Goal: Task Accomplishment & Management: Manage account settings

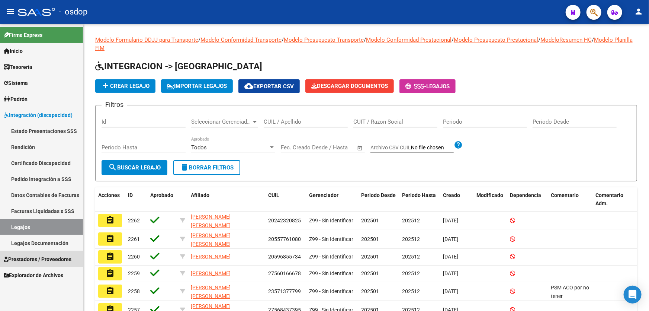
click at [42, 261] on span "Prestadores / Proveedores" at bounding box center [38, 259] width 68 height 8
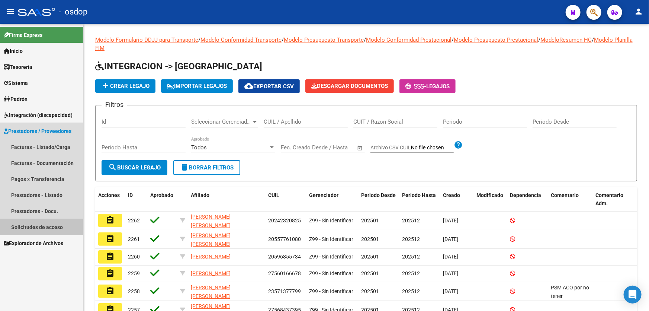
click at [37, 228] on link "Solicitudes de acceso" at bounding box center [41, 227] width 83 height 16
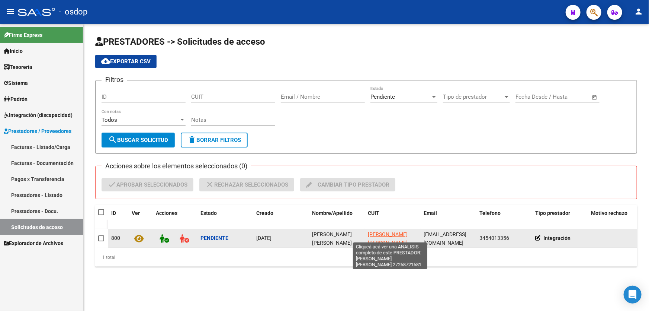
click at [380, 234] on span "[PERSON_NAME] [PERSON_NAME]" at bounding box center [388, 238] width 40 height 15
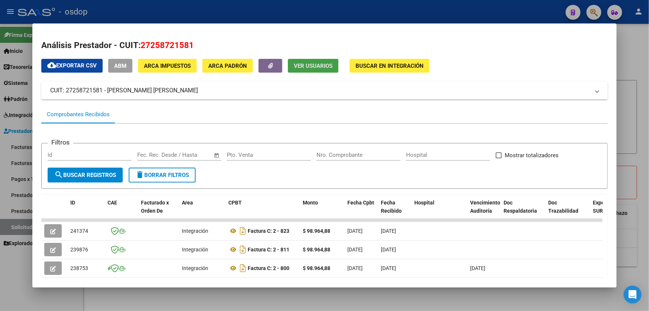
click at [302, 65] on span "Ver Usuarios" at bounding box center [313, 65] width 39 height 7
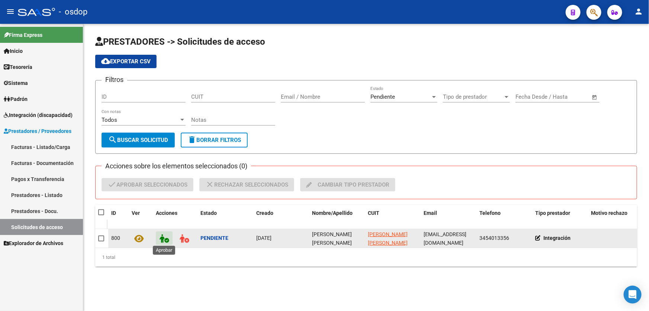
click at [164, 238] on icon at bounding box center [164, 238] width 9 height 9
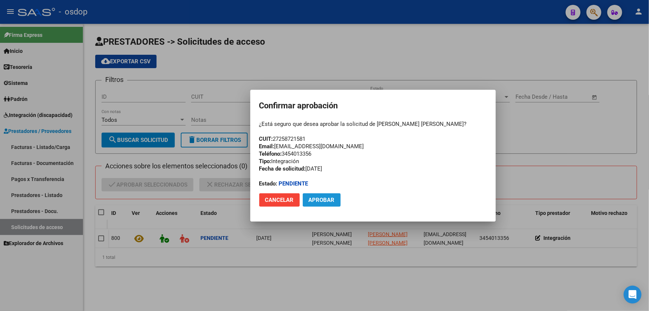
click at [324, 202] on span "Aprobar" at bounding box center [322, 199] width 26 height 7
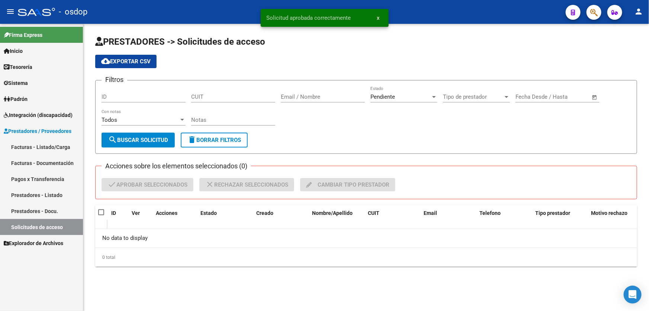
click at [17, 82] on span "Sistema" at bounding box center [16, 83] width 24 height 8
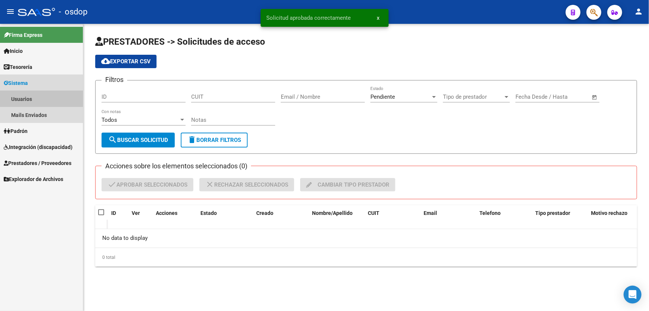
click at [26, 99] on link "Usuarios" at bounding box center [41, 99] width 83 height 16
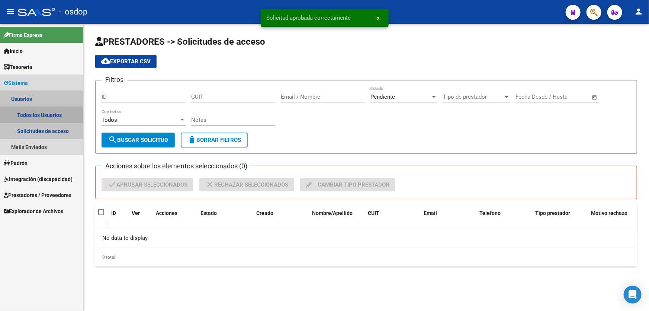
click at [36, 115] on link "Todos los Usuarios" at bounding box center [41, 115] width 83 height 16
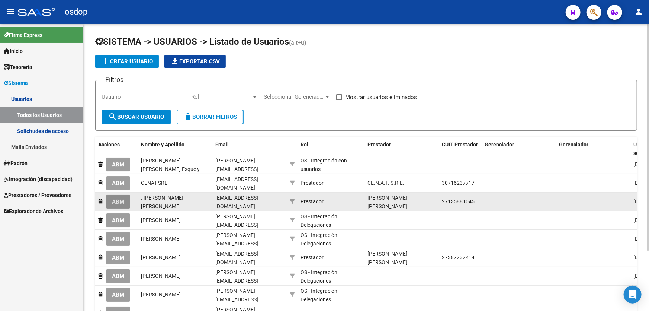
click at [116, 201] on span "ABM" at bounding box center [118, 201] width 12 height 7
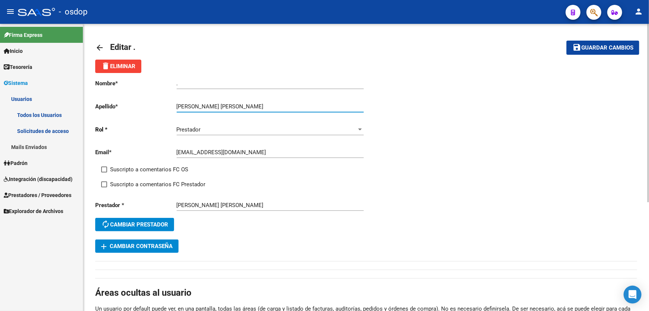
drag, startPoint x: 201, startPoint y: 104, endPoint x: 280, endPoint y: 102, distance: 79.6
click at [280, 102] on div "[PERSON_NAME] [PERSON_NAME] Ingresar apellido" at bounding box center [270, 104] width 187 height 16
type input "HERRERA"
drag, startPoint x: 194, startPoint y: 87, endPoint x: 156, endPoint y: 86, distance: 38.0
click at [156, 86] on app-form-text-field "Nombre * . Ingresar nombre" at bounding box center [229, 83] width 268 height 7
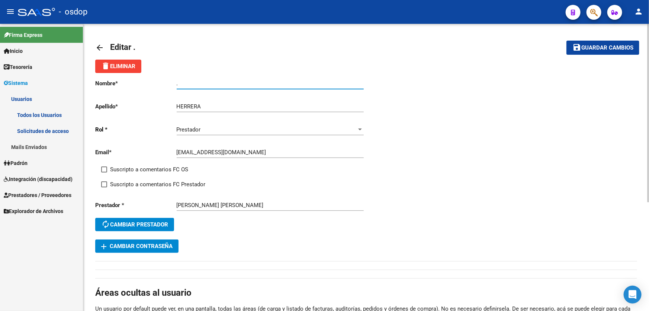
click at [189, 84] on input "." at bounding box center [270, 83] width 187 height 7
click at [183, 82] on input "." at bounding box center [270, 83] width 187 height 7
drag, startPoint x: 179, startPoint y: 83, endPoint x: 163, endPoint y: 83, distance: 16.0
click at [163, 83] on app-form-text-field "Nombre * . Ingresar nombre" at bounding box center [229, 83] width 268 height 7
paste input "[PERSON_NAME] [PERSON_NAME]"
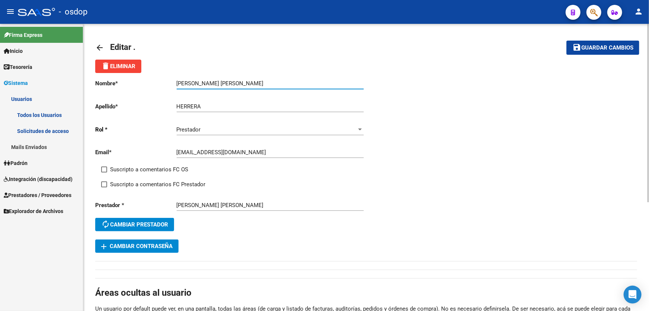
click at [178, 82] on input "[PERSON_NAME] [PERSON_NAME]" at bounding box center [270, 83] width 187 height 7
type input "[PERSON_NAME] [PERSON_NAME]"
click at [603, 48] on span "Guardar cambios" at bounding box center [607, 48] width 52 height 7
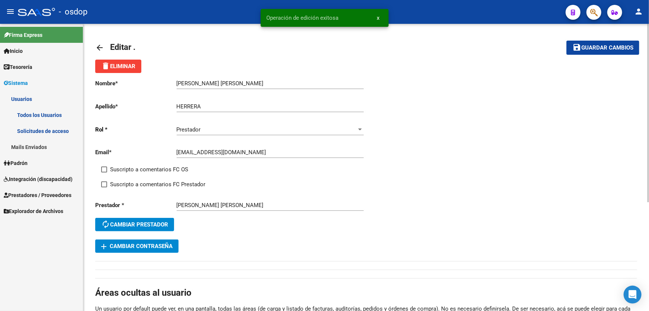
click at [97, 46] on mat-icon "arrow_back" at bounding box center [99, 47] width 9 height 9
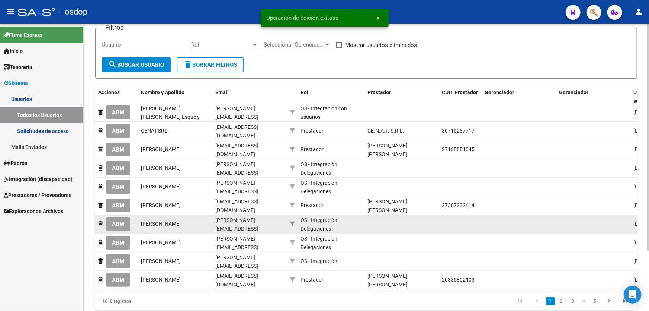
scroll to position [67, 0]
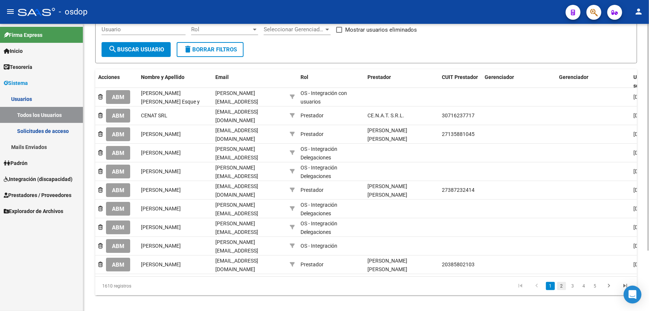
click at [562, 286] on link "2" at bounding box center [561, 286] width 9 height 8
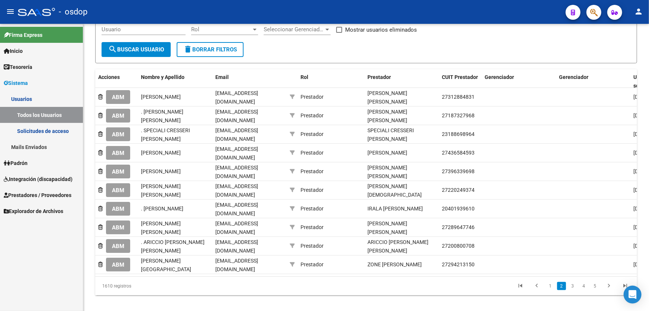
click at [121, 112] on span "ABM" at bounding box center [118, 115] width 12 height 7
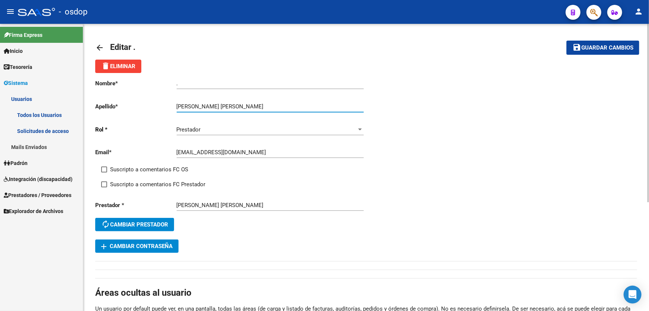
drag, startPoint x: 195, startPoint y: 103, endPoint x: 250, endPoint y: 103, distance: 55.0
click at [250, 103] on input "[PERSON_NAME] [PERSON_NAME]" at bounding box center [270, 106] width 187 height 7
type input "[PERSON_NAME]"
drag, startPoint x: 164, startPoint y: 85, endPoint x: 193, endPoint y: 83, distance: 29.1
click at [187, 83] on app-form-text-field "Nombre * . Ingresar nombre" at bounding box center [229, 83] width 268 height 7
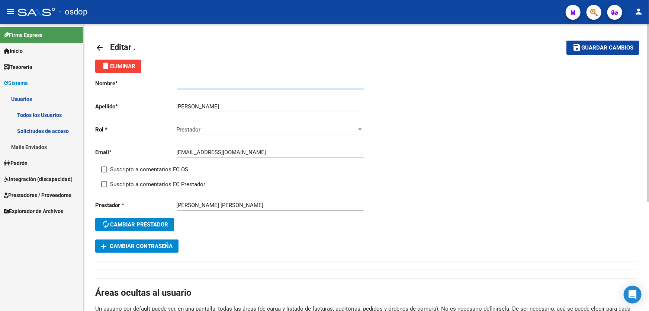
drag, startPoint x: 180, startPoint y: 83, endPoint x: 166, endPoint y: 83, distance: 14.1
click at [166, 83] on app-form-text-field "Nombre * . Ingresar nombre" at bounding box center [229, 83] width 268 height 7
paste input "[PERSON_NAME] [PERSON_NAME]"
type input "[PERSON_NAME] [PERSON_NAME]"
drag, startPoint x: 587, startPoint y: 45, endPoint x: 534, endPoint y: 53, distance: 53.8
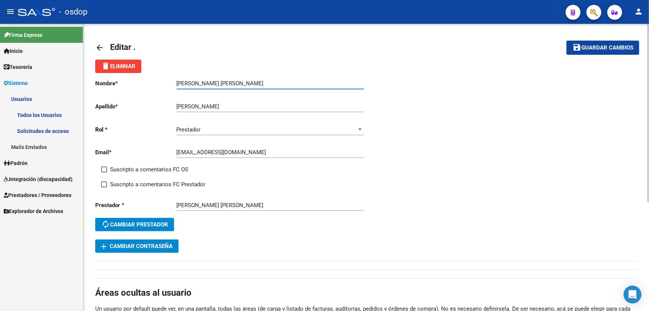
click at [587, 46] on span "Guardar cambios" at bounding box center [607, 48] width 52 height 7
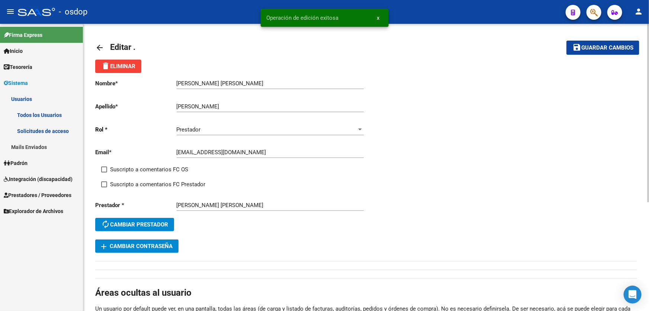
click at [101, 46] on mat-icon "arrow_back" at bounding box center [99, 47] width 9 height 9
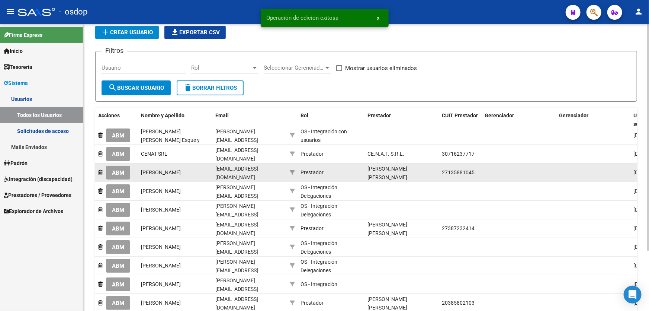
scroll to position [76, 0]
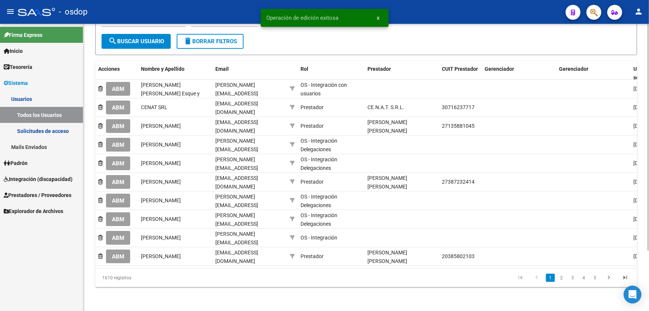
drag, startPoint x: 563, startPoint y: 278, endPoint x: 558, endPoint y: 277, distance: 4.6
click at [563, 279] on link "2" at bounding box center [561, 277] width 9 height 8
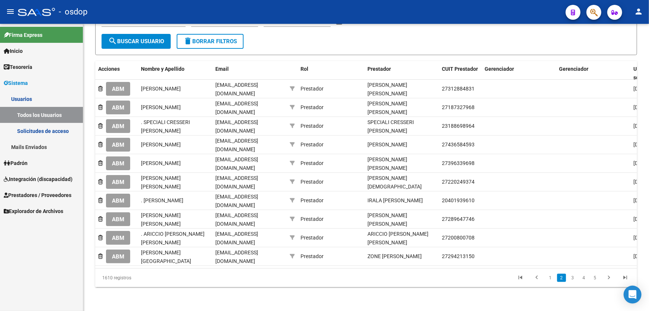
click at [118, 123] on span "ABM" at bounding box center [118, 126] width 12 height 7
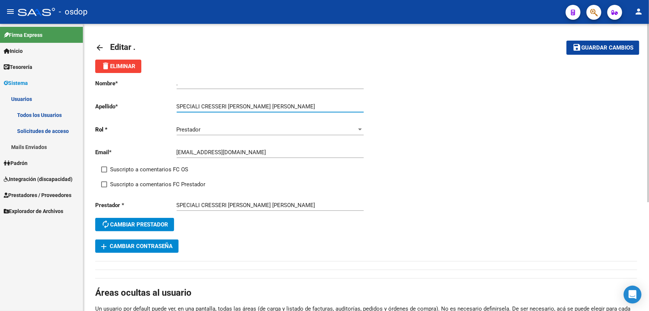
drag, startPoint x: 228, startPoint y: 105, endPoint x: 280, endPoint y: 105, distance: 52.4
click at [280, 105] on input "SPECIALI CRESSERI [PERSON_NAME] [PERSON_NAME]" at bounding box center [270, 106] width 187 height 7
type input "SPECIALI CRESSERI"
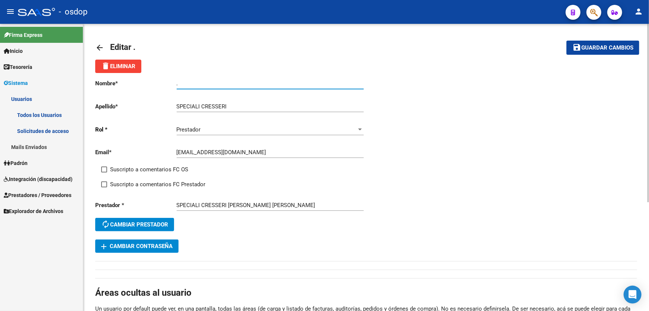
drag, startPoint x: 179, startPoint y: 83, endPoint x: 169, endPoint y: 84, distance: 10.5
click at [169, 84] on app-form-text-field "Nombre * . Ingresar nombre" at bounding box center [229, 83] width 268 height 7
paste input "[PERSON_NAME] [PERSON_NAME]"
type input "[PERSON_NAME] [PERSON_NAME]"
click at [601, 45] on button "save Guardar cambios" at bounding box center [602, 48] width 73 height 14
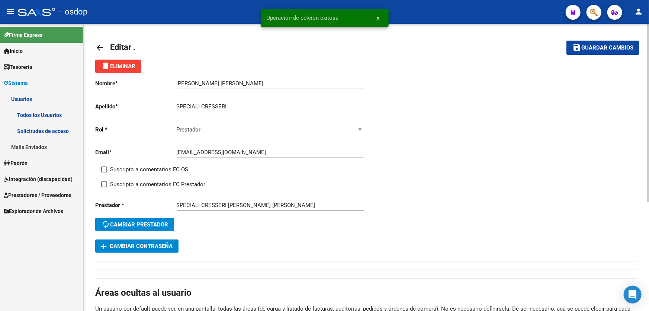
click at [102, 48] on mat-icon "arrow_back" at bounding box center [99, 47] width 9 height 9
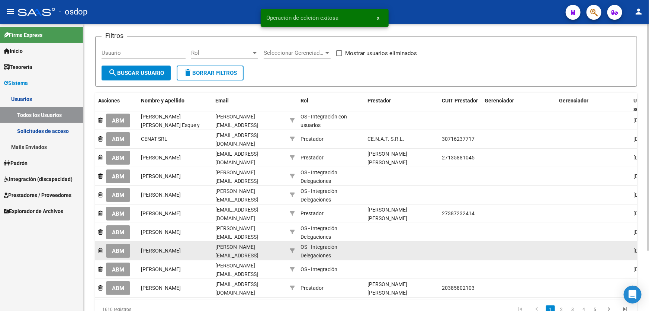
scroll to position [76, 0]
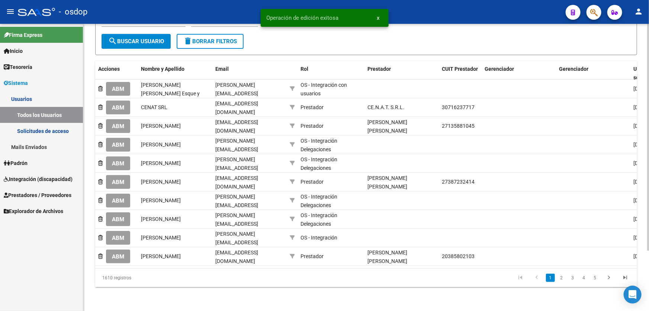
click at [562, 278] on link "2" at bounding box center [561, 277] width 9 height 8
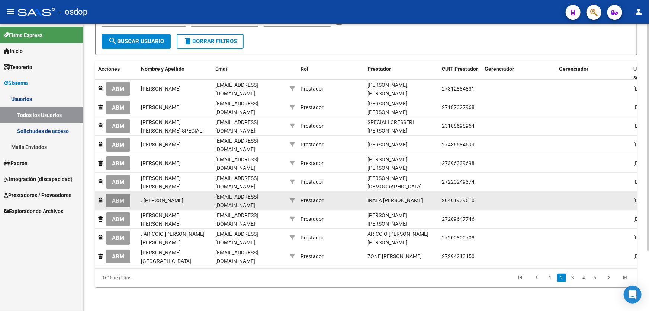
click at [119, 197] on span "ABM" at bounding box center [118, 200] width 12 height 7
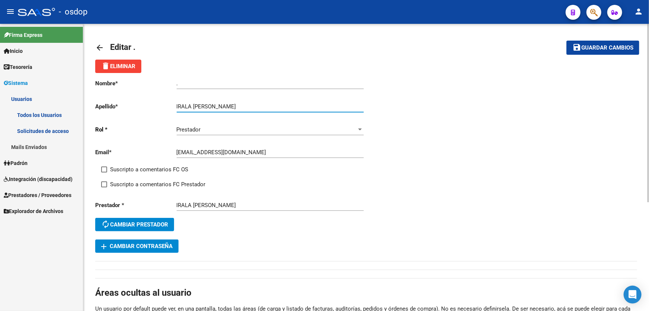
drag, startPoint x: 193, startPoint y: 105, endPoint x: 275, endPoint y: 104, distance: 81.8
click at [275, 104] on input "IRALA [PERSON_NAME]" at bounding box center [270, 106] width 187 height 7
type input "IRALA"
drag, startPoint x: 182, startPoint y: 84, endPoint x: 164, endPoint y: 85, distance: 17.9
click at [164, 85] on app-form-text-field "Nombre * . Ingresar nombre" at bounding box center [229, 83] width 268 height 7
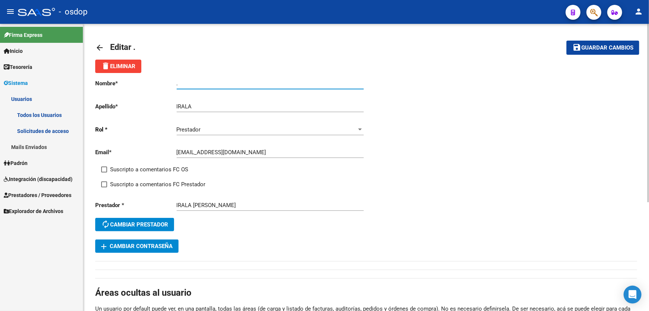
paste input "[PERSON_NAME]"
type input "[PERSON_NAME]"
drag, startPoint x: 597, startPoint y: 51, endPoint x: 589, endPoint y: 54, distance: 8.2
click at [597, 52] on button "save Guardar cambios" at bounding box center [602, 48] width 73 height 14
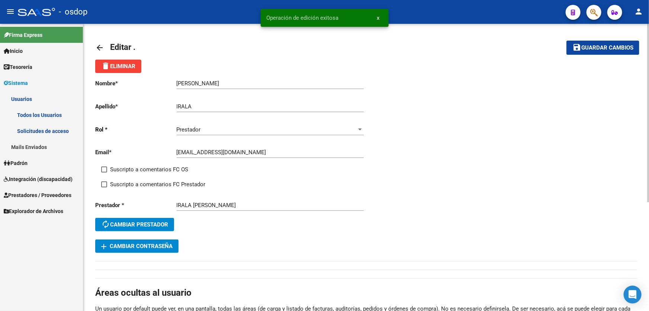
click at [99, 46] on mat-icon "arrow_back" at bounding box center [99, 47] width 9 height 9
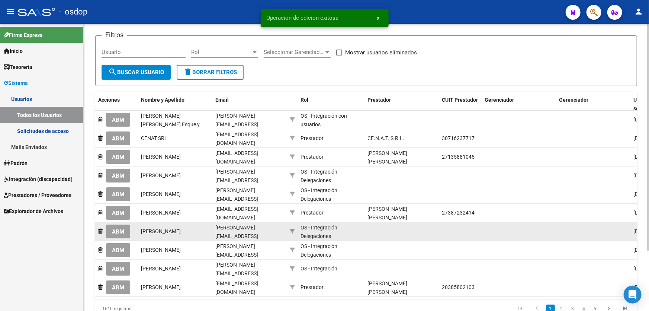
scroll to position [76, 0]
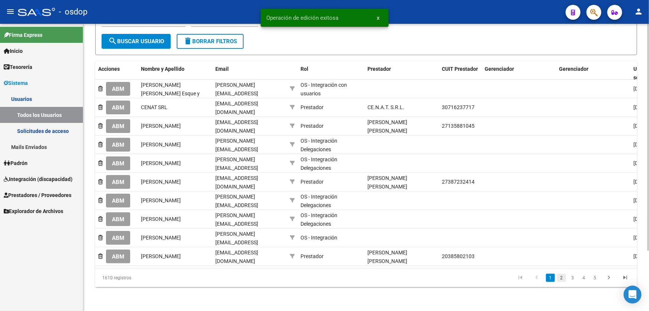
click at [562, 277] on link "2" at bounding box center [561, 277] width 9 height 8
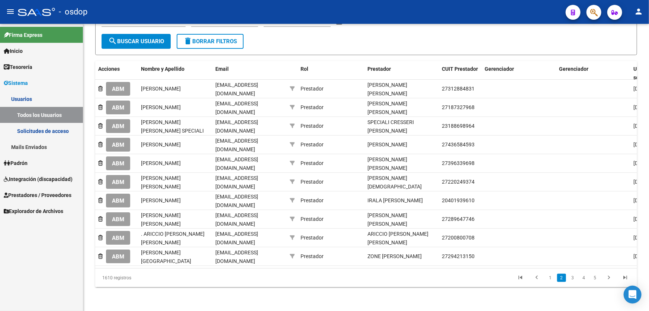
click at [115, 234] on span "ABM" at bounding box center [118, 237] width 12 height 7
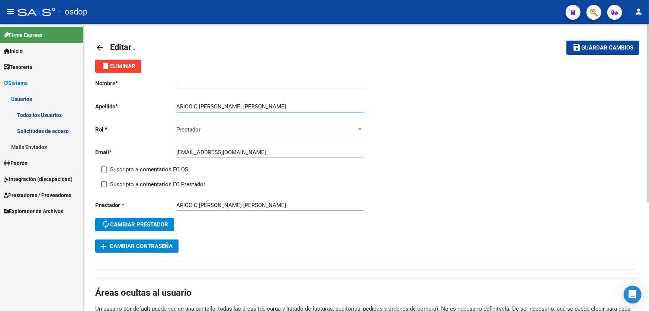
drag, startPoint x: 200, startPoint y: 105, endPoint x: 254, endPoint y: 105, distance: 54.7
click at [254, 105] on input "ARICCIO [PERSON_NAME] [PERSON_NAME]" at bounding box center [270, 106] width 187 height 7
type input "ARICCIO"
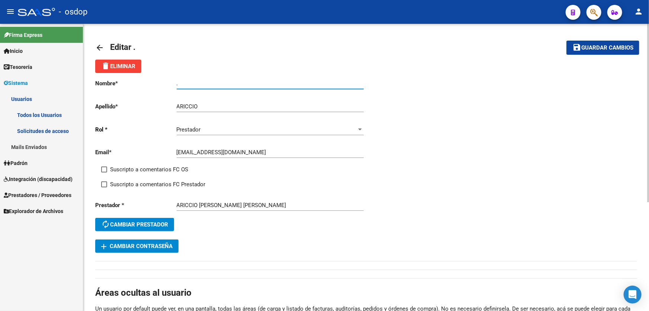
drag, startPoint x: 182, startPoint y: 84, endPoint x: 168, endPoint y: 85, distance: 13.0
click at [168, 85] on app-form-text-field "Nombre * . Ingresar nombre" at bounding box center [229, 83] width 268 height 7
paste input "[PERSON_NAME] [PERSON_NAME]"
type input "[PERSON_NAME] [PERSON_NAME]"
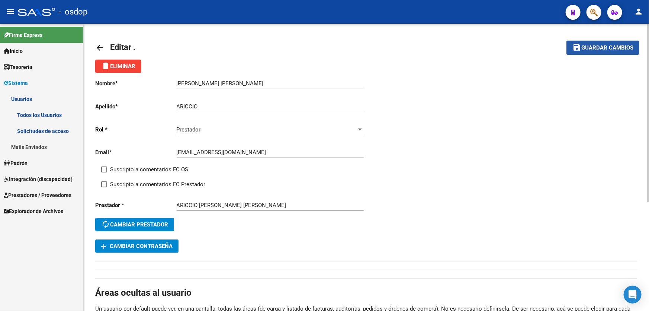
drag, startPoint x: 586, startPoint y: 45, endPoint x: 578, endPoint y: 48, distance: 8.2
click at [586, 45] on span "Guardar cambios" at bounding box center [607, 48] width 52 height 7
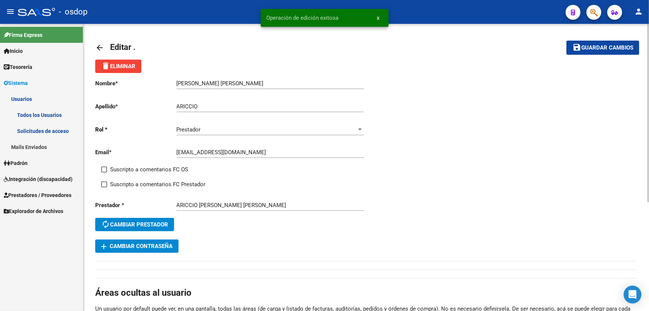
click at [97, 47] on mat-icon "arrow_back" at bounding box center [99, 47] width 9 height 9
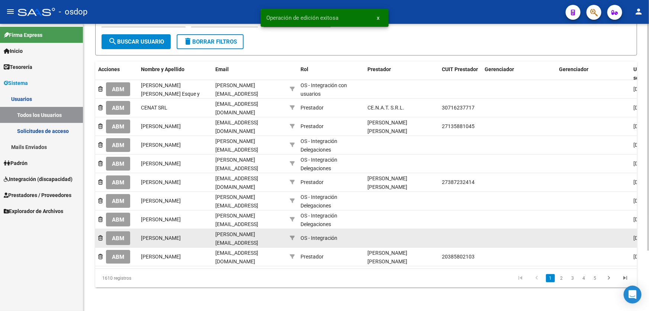
scroll to position [76, 0]
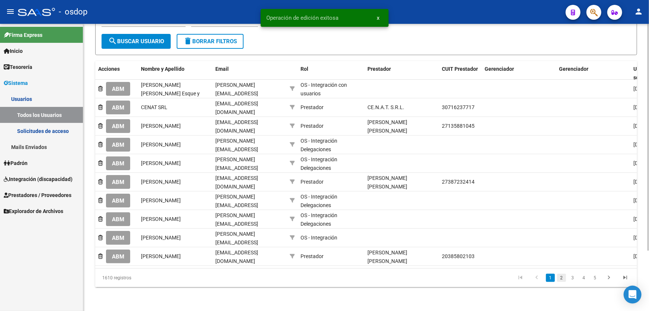
click at [562, 277] on link "2" at bounding box center [561, 277] width 9 height 8
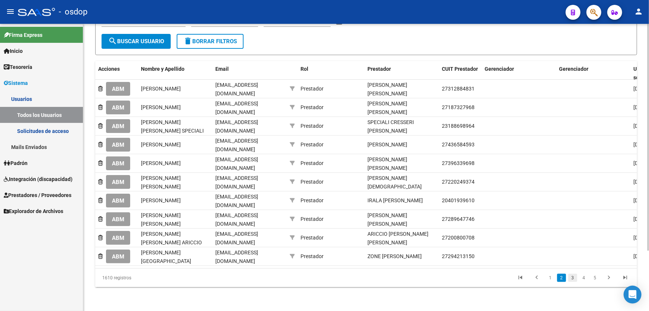
click at [571, 277] on link "3" at bounding box center [572, 277] width 9 height 8
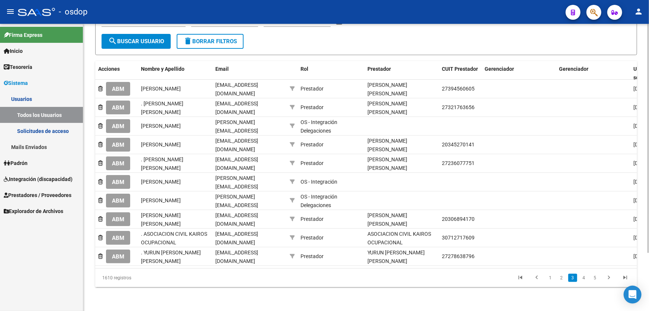
scroll to position [73, 0]
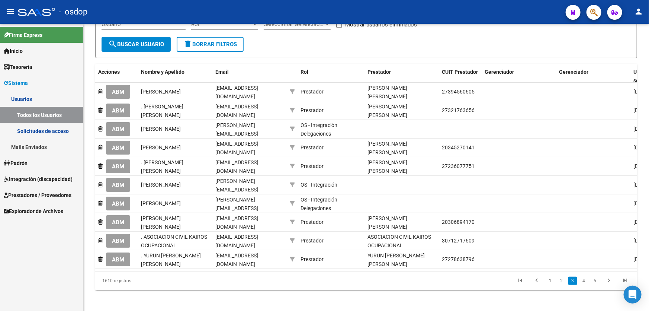
drag, startPoint x: 122, startPoint y: 112, endPoint x: 130, endPoint y: 112, distance: 7.8
click at [124, 112] on span "ABM" at bounding box center [118, 110] width 12 height 7
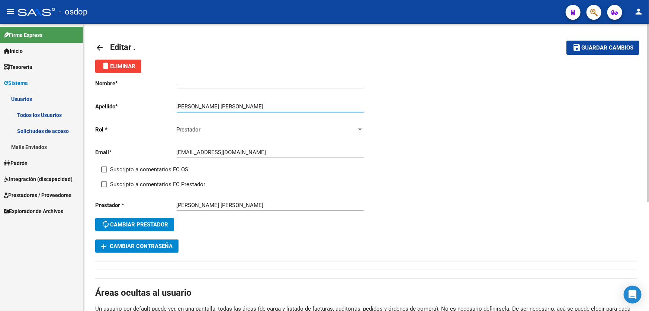
drag, startPoint x: 212, startPoint y: 105, endPoint x: 264, endPoint y: 105, distance: 52.1
click at [264, 105] on input "[PERSON_NAME] [PERSON_NAME]" at bounding box center [270, 106] width 187 height 7
type input "LANFRANCHI"
drag, startPoint x: 184, startPoint y: 85, endPoint x: 152, endPoint y: 82, distance: 32.1
click at [152, 83] on app-form-text-field "Nombre * . Ingresar nombre" at bounding box center [229, 83] width 268 height 7
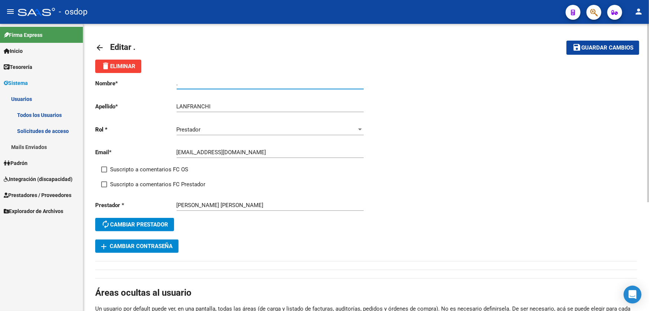
paste input "[PERSON_NAME]"
type input "[PERSON_NAME]"
click at [608, 48] on span "Guardar cambios" at bounding box center [607, 48] width 52 height 7
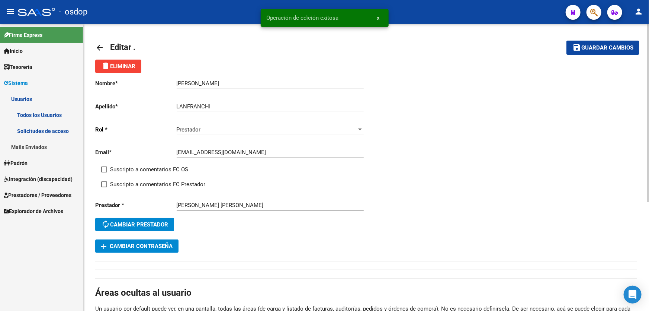
click at [100, 47] on mat-icon "arrow_back" at bounding box center [99, 47] width 9 height 9
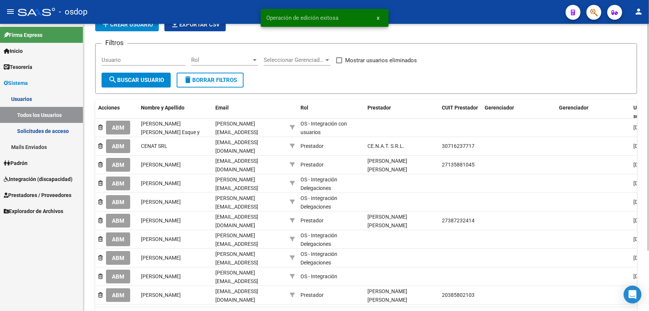
scroll to position [76, 0]
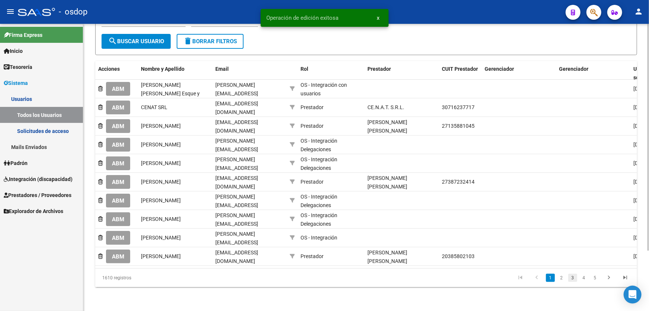
click at [572, 277] on link "3" at bounding box center [572, 277] width 9 height 8
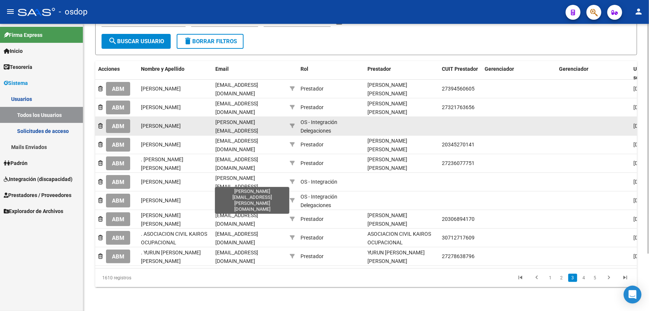
scroll to position [71, 0]
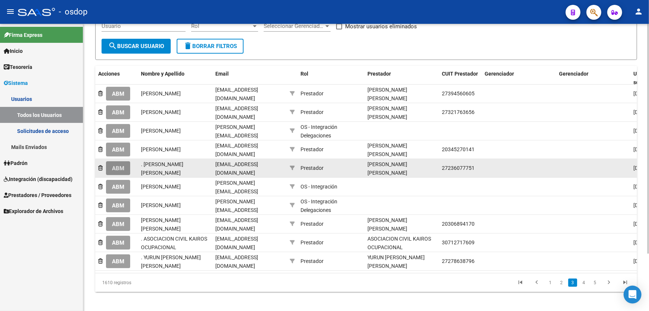
click at [119, 165] on span "ABM" at bounding box center [118, 168] width 12 height 7
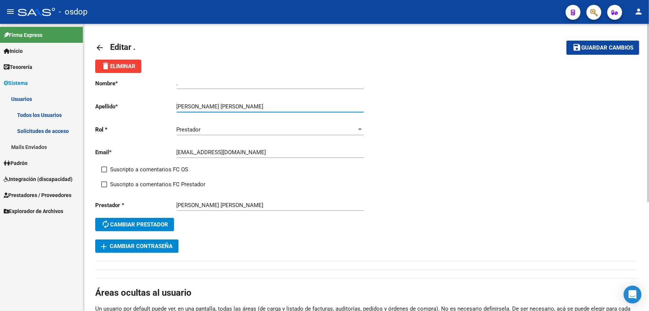
drag, startPoint x: 197, startPoint y: 104, endPoint x: 270, endPoint y: 104, distance: 72.5
click at [270, 104] on input "[PERSON_NAME] [PERSON_NAME]" at bounding box center [270, 106] width 187 height 7
type input "AVIOTTI"
drag, startPoint x: 186, startPoint y: 85, endPoint x: 163, endPoint y: 81, distance: 23.1
click at [163, 83] on app-form-text-field "Nombre * . Ingresar nombre" at bounding box center [229, 83] width 268 height 7
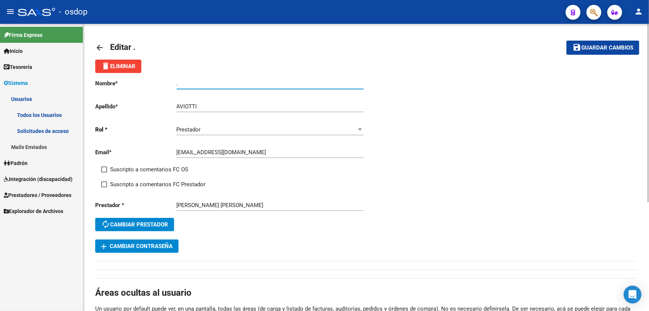
paste input "[PERSON_NAME] [PERSON_NAME]"
click at [177, 82] on input "[PERSON_NAME] [PERSON_NAME]" at bounding box center [270, 83] width 187 height 7
type input "[PERSON_NAME] [PERSON_NAME]"
click at [606, 46] on span "Guardar cambios" at bounding box center [607, 48] width 52 height 7
click at [99, 47] on mat-icon "arrow_back" at bounding box center [99, 47] width 9 height 9
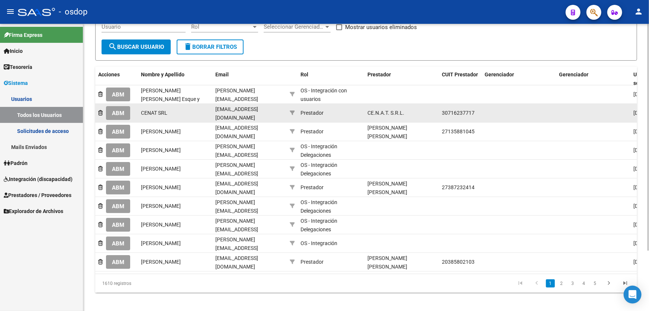
scroll to position [76, 0]
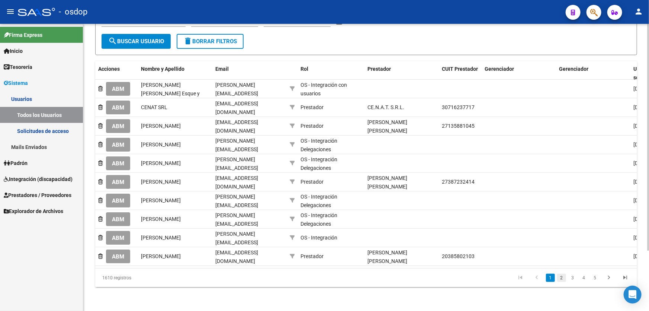
click at [563, 277] on link "2" at bounding box center [561, 277] width 9 height 8
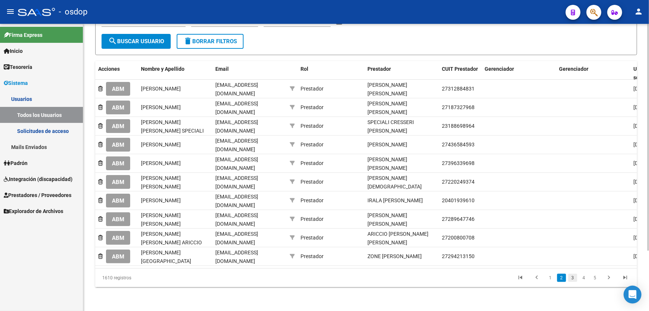
click at [574, 277] on link "3" at bounding box center [572, 277] width 9 height 8
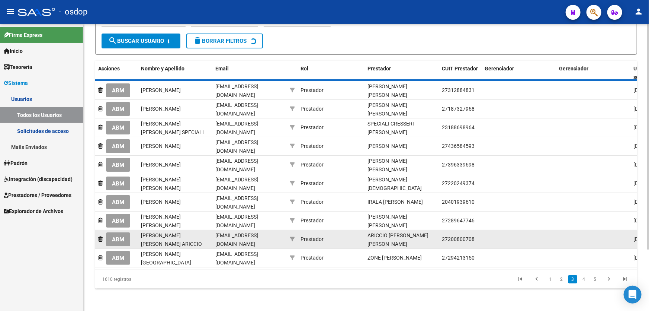
scroll to position [71, 0]
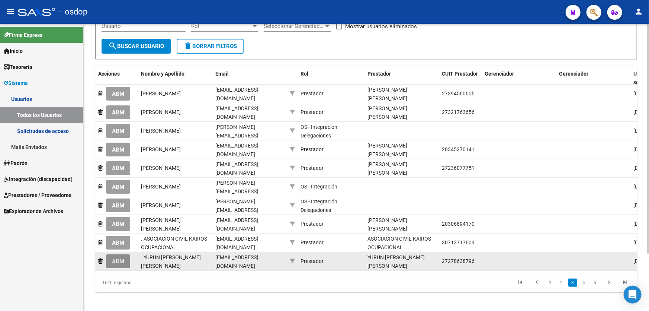
click at [122, 258] on span "ABM" at bounding box center [118, 261] width 12 height 7
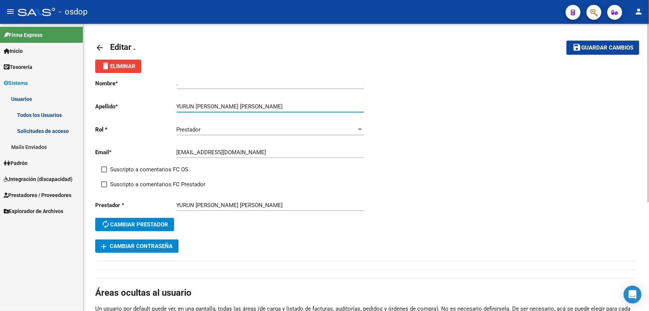
drag, startPoint x: 221, startPoint y: 104, endPoint x: 250, endPoint y: 104, distance: 29.8
click at [250, 104] on input "YURUN [PERSON_NAME] [PERSON_NAME]" at bounding box center [270, 106] width 187 height 7
type input "YURUN"
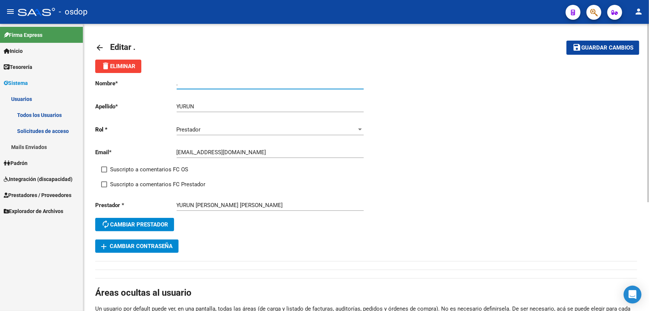
drag, startPoint x: 187, startPoint y: 85, endPoint x: 167, endPoint y: 77, distance: 21.3
click at [160, 83] on app-form-text-field "Nombre * . Ingresar nombre" at bounding box center [229, 83] width 268 height 7
paste input "[PERSON_NAME] [PERSON_NAME]"
type input "[PERSON_NAME] [PERSON_NAME]"
click at [610, 46] on span "Guardar cambios" at bounding box center [607, 48] width 52 height 7
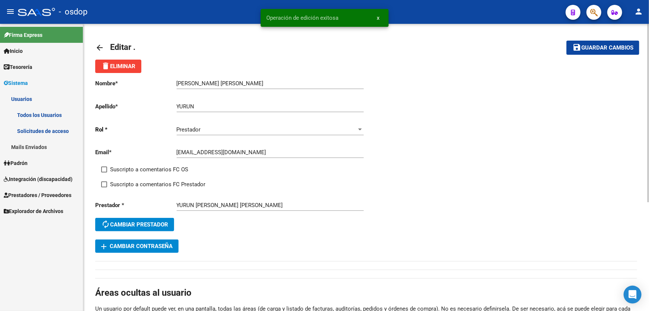
click at [99, 48] on mat-icon "arrow_back" at bounding box center [99, 47] width 9 height 9
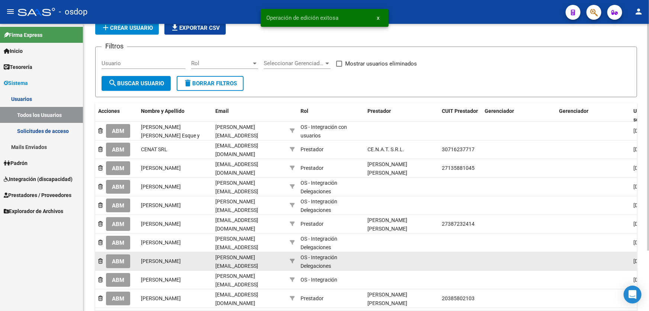
scroll to position [76, 0]
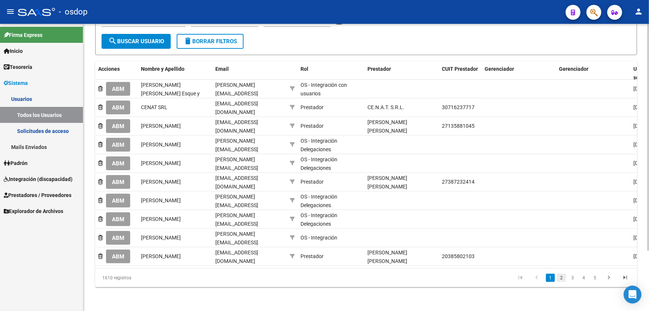
click at [562, 279] on link "2" at bounding box center [561, 277] width 9 height 8
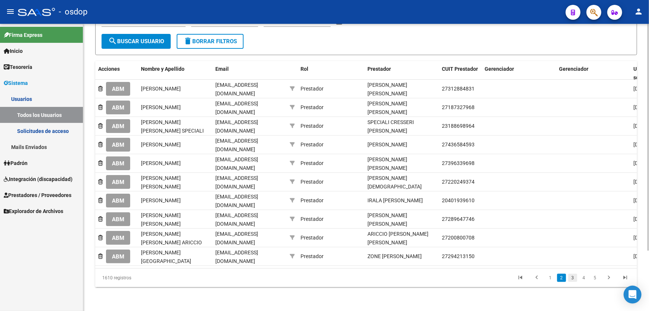
click at [573, 279] on link "3" at bounding box center [572, 277] width 9 height 8
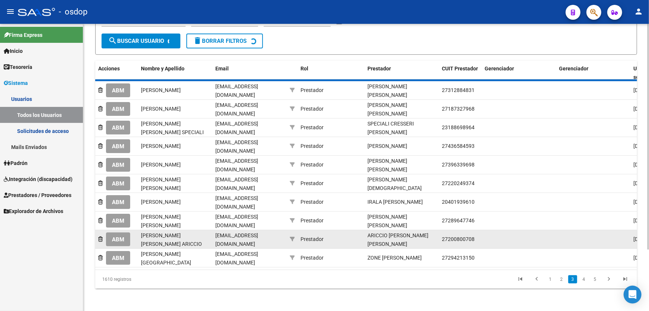
scroll to position [71, 0]
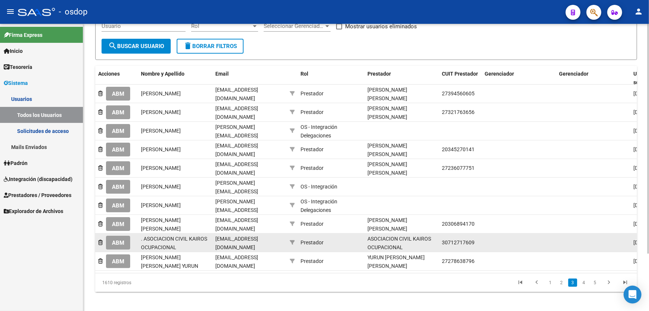
click at [117, 239] on span "ABM" at bounding box center [118, 242] width 12 height 7
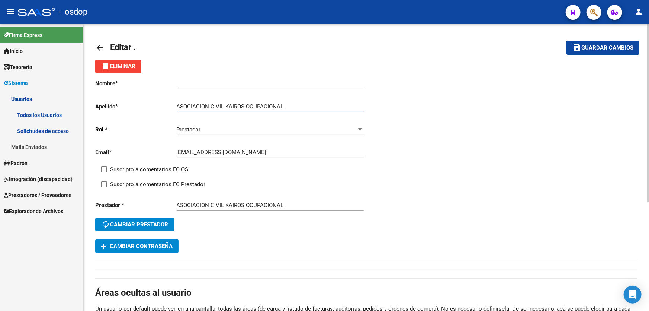
drag, startPoint x: 224, startPoint y: 105, endPoint x: 168, endPoint y: 105, distance: 56.5
click at [168, 105] on app-form-text-field "Apellido * ASOCIACION CIVIL KAIROS OCUPACIONAL Ingresar apellido" at bounding box center [229, 106] width 268 height 7
type input "KAIROS OCUPACIONAL"
click at [169, 84] on app-form-text-field "Nombre * . Ingresar nombre" at bounding box center [229, 83] width 268 height 7
paste input "ASOCIACION CIVIL"
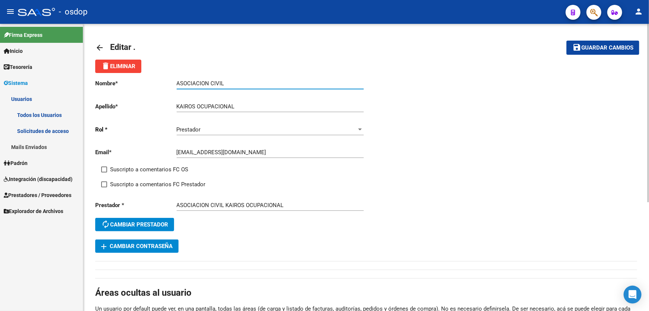
type input "ASOCIACION CIVIL"
click at [599, 48] on span "Guardar cambios" at bounding box center [607, 48] width 52 height 7
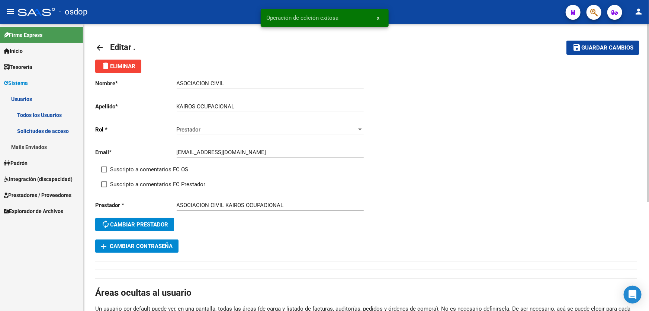
click at [100, 48] on mat-icon "arrow_back" at bounding box center [99, 47] width 9 height 9
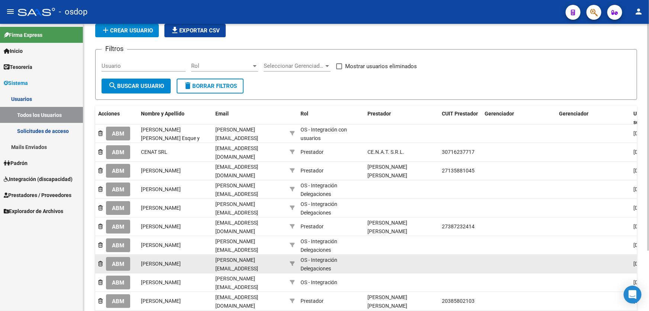
scroll to position [76, 0]
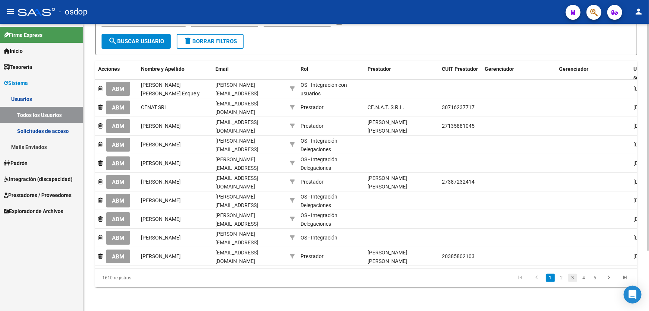
click at [573, 278] on link "3" at bounding box center [572, 277] width 9 height 8
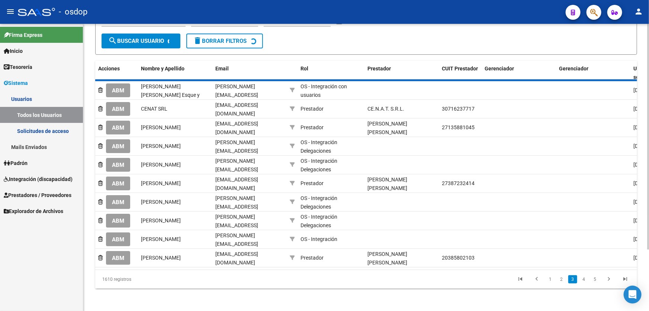
scroll to position [71, 0]
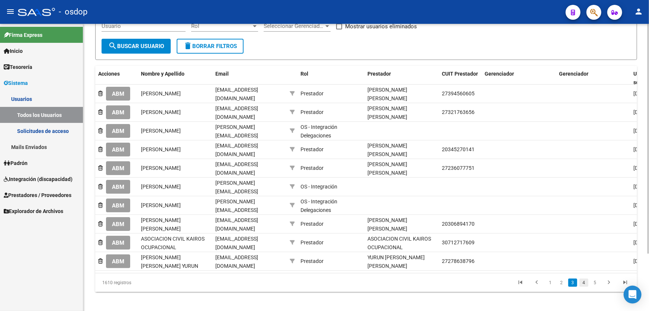
click at [584, 278] on link "4" at bounding box center [583, 282] width 9 height 8
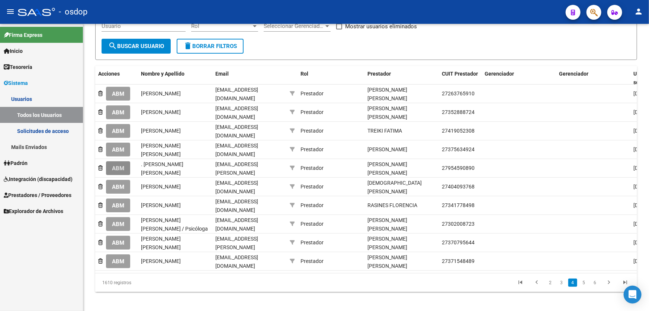
click at [122, 167] on span "ABM" at bounding box center [118, 168] width 12 height 7
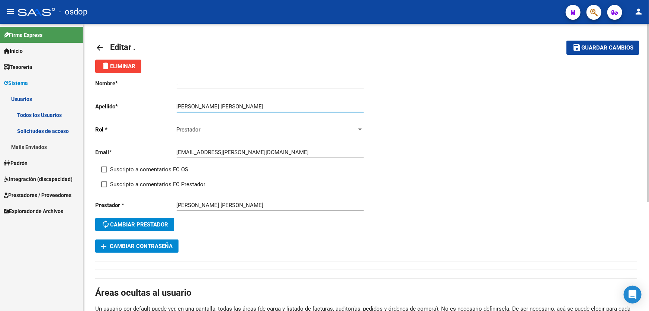
drag, startPoint x: 212, startPoint y: 104, endPoint x: 162, endPoint y: 105, distance: 49.8
click at [162, 105] on app-form-text-field "Apellido * [PERSON_NAME] [PERSON_NAME] Ingresar apellido" at bounding box center [229, 106] width 268 height 7
type input "[PERSON_NAME]"
drag, startPoint x: 189, startPoint y: 84, endPoint x: 168, endPoint y: 84, distance: 21.6
click at [168, 84] on app-form-text-field "Nombre * . Ingresar nombre" at bounding box center [229, 83] width 268 height 7
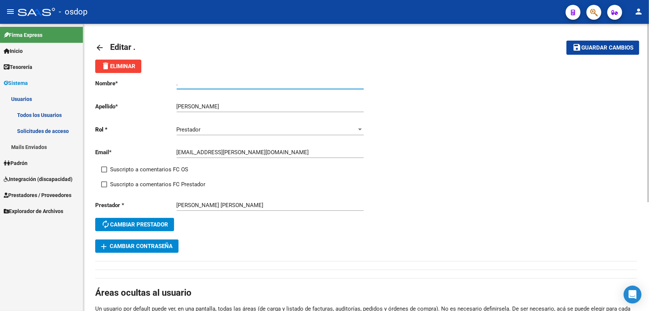
paste input "[PERSON_NAME]"
type input "[PERSON_NAME]"
drag, startPoint x: 584, startPoint y: 45, endPoint x: 574, endPoint y: 52, distance: 12.4
click at [584, 46] on span "Guardar cambios" at bounding box center [607, 48] width 52 height 7
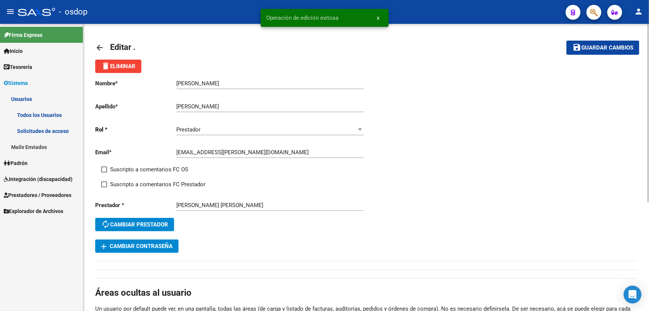
click at [97, 46] on mat-icon "arrow_back" at bounding box center [99, 47] width 9 height 9
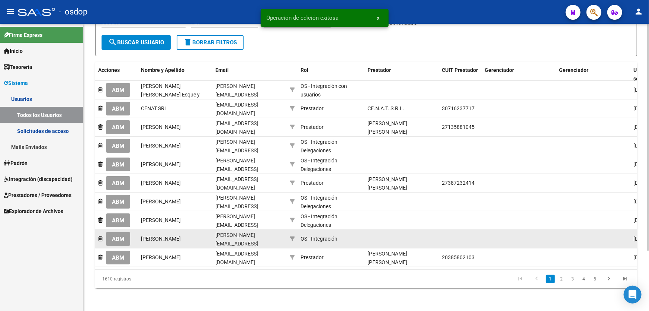
scroll to position [76, 0]
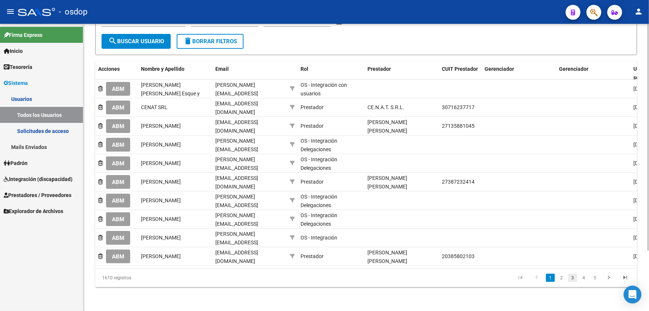
click at [574, 279] on link "3" at bounding box center [572, 277] width 9 height 8
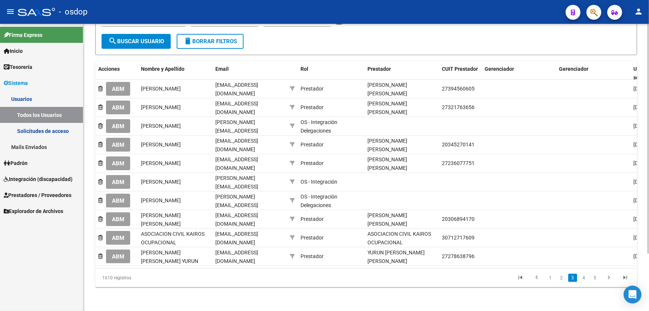
scroll to position [71, 0]
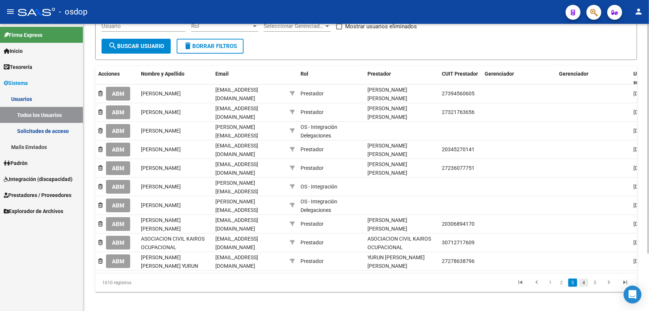
click at [584, 279] on link "4" at bounding box center [583, 282] width 9 height 8
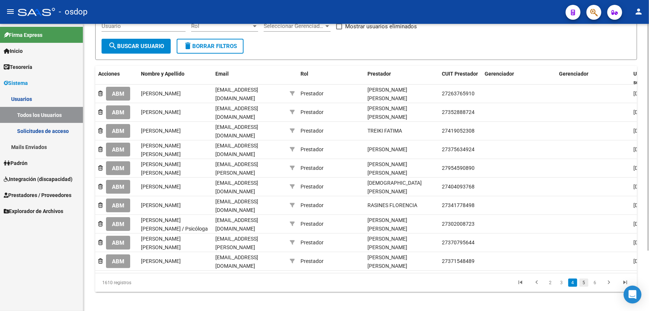
click at [584, 283] on link "5" at bounding box center [583, 282] width 9 height 8
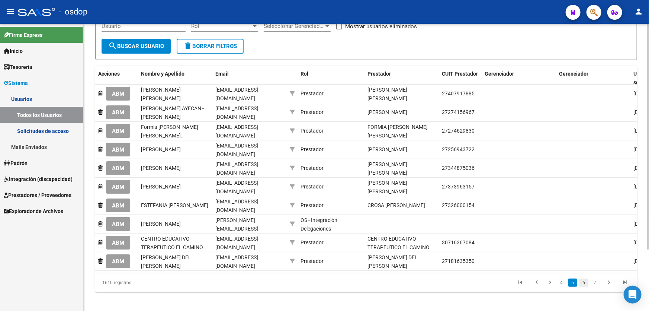
click at [586, 286] on link "6" at bounding box center [583, 282] width 9 height 8
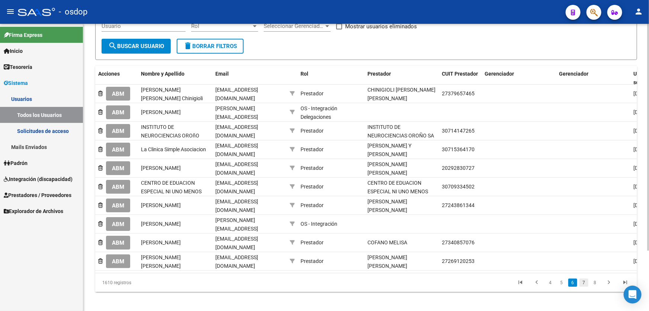
click at [582, 283] on link "7" at bounding box center [583, 282] width 9 height 8
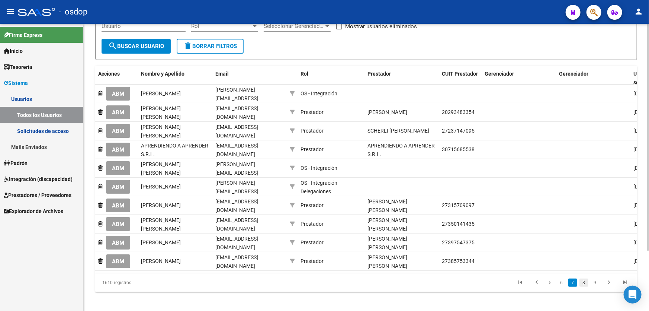
click at [584, 284] on link "8" at bounding box center [583, 282] width 9 height 8
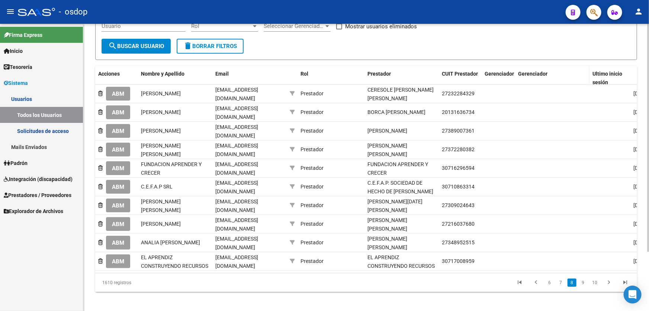
drag, startPoint x: 555, startPoint y: 71, endPoint x: 518, endPoint y: 71, distance: 37.2
click at [518, 71] on div "Acciones Nombre y Apellido Email Rol Prestador CUIT Prestador Gerenciador Geren…" at bounding box center [435, 78] width 680 height 25
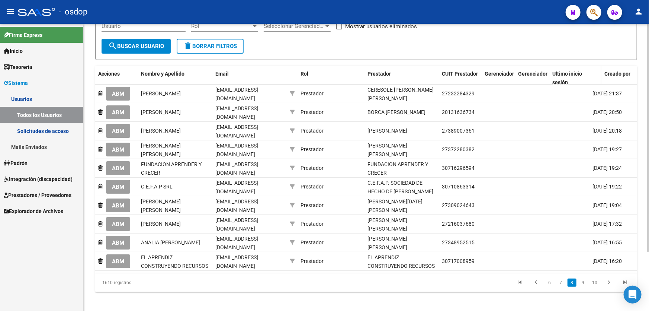
drag, startPoint x: 588, startPoint y: 71, endPoint x: 552, endPoint y: 71, distance: 36.4
click at [552, 71] on div "Acciones Nombre y Apellido Email Rol Prestador CUIT Prestador Gerenciador Geren…" at bounding box center [414, 78] width 639 height 25
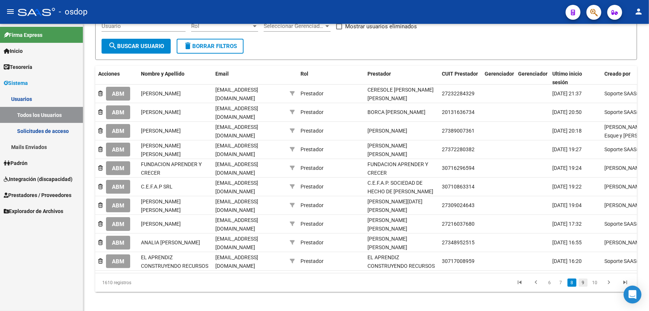
click at [581, 282] on link "9" at bounding box center [583, 282] width 9 height 8
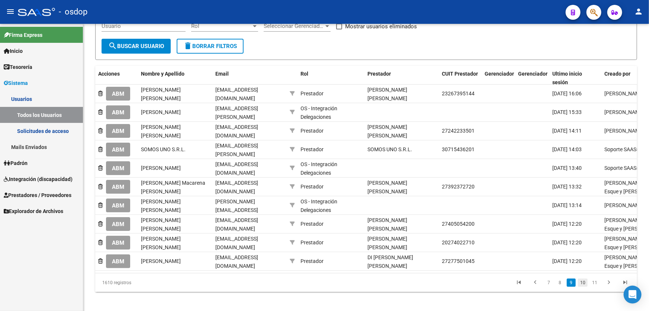
click at [583, 283] on link "10" at bounding box center [583, 282] width 10 height 8
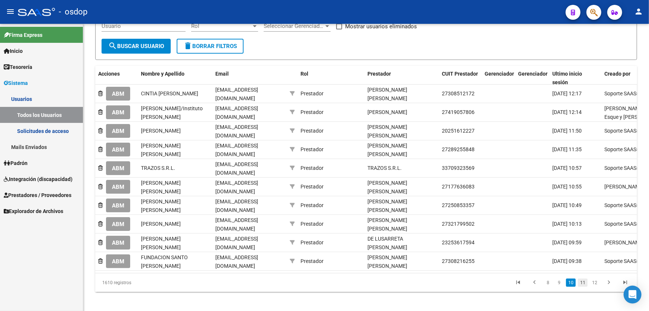
click at [584, 281] on link "11" at bounding box center [583, 282] width 10 height 8
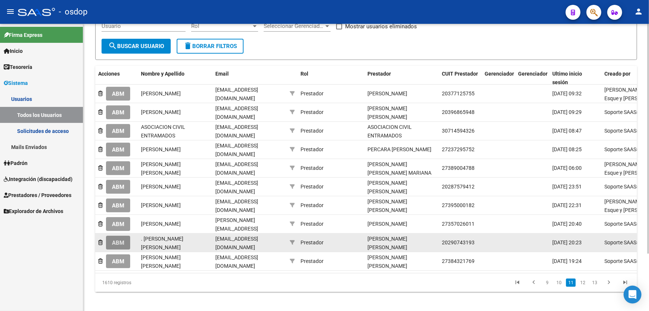
click at [116, 239] on span "ABM" at bounding box center [118, 242] width 12 height 7
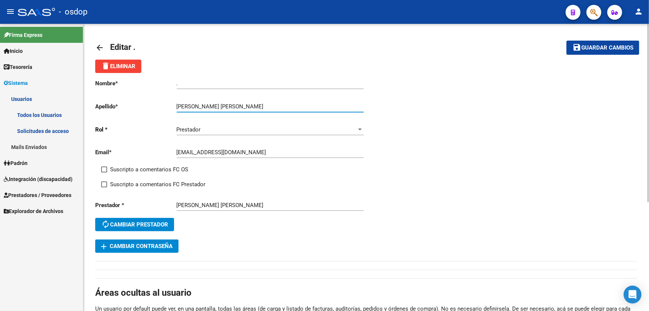
drag, startPoint x: 199, startPoint y: 106, endPoint x: 252, endPoint y: 105, distance: 52.5
click at [252, 105] on input "[PERSON_NAME] [PERSON_NAME]" at bounding box center [270, 106] width 187 height 7
type input "ZARATE"
drag, startPoint x: 184, startPoint y: 83, endPoint x: 159, endPoint y: 82, distance: 25.7
click at [159, 82] on app-form-text-field "Nombre * . Ingresar nombre" at bounding box center [229, 83] width 268 height 7
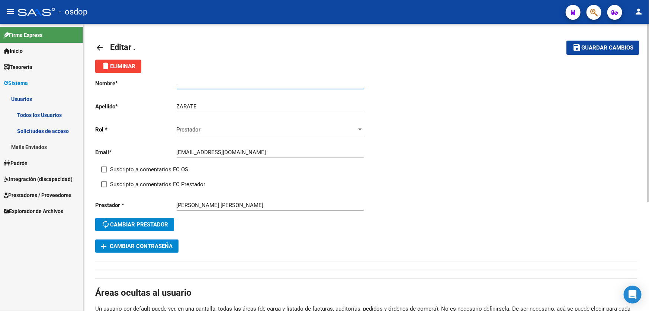
paste input "[PERSON_NAME]"
type input "[PERSON_NAME]"
drag, startPoint x: 595, startPoint y: 46, endPoint x: 585, endPoint y: 48, distance: 10.2
click at [593, 47] on span "Guardar cambios" at bounding box center [607, 48] width 52 height 7
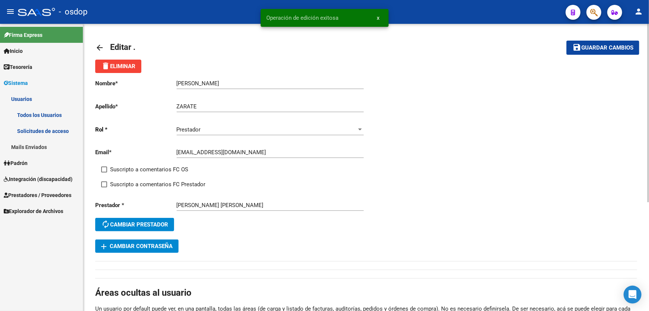
click at [100, 49] on mat-icon "arrow_back" at bounding box center [99, 47] width 9 height 9
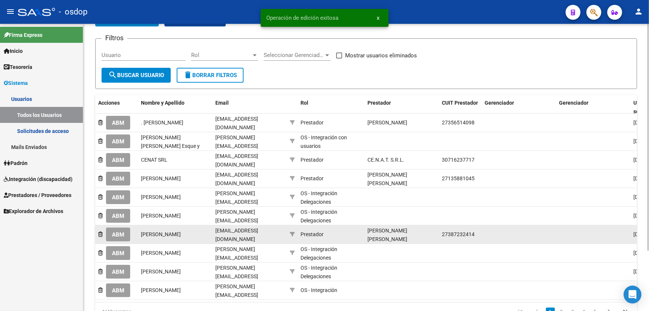
scroll to position [76, 0]
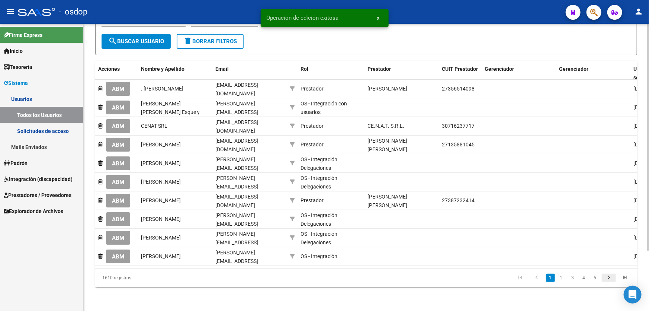
click at [607, 279] on icon "go to next page" at bounding box center [609, 278] width 10 height 9
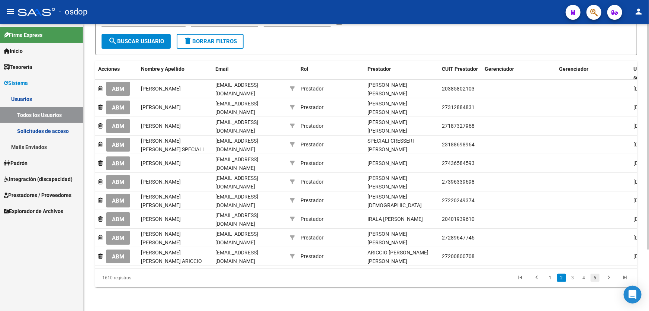
click at [594, 279] on link "5" at bounding box center [595, 277] width 9 height 8
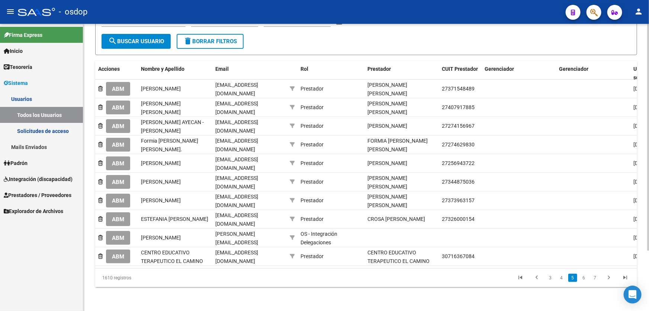
drag, startPoint x: 594, startPoint y: 277, endPoint x: 606, endPoint y: 277, distance: 11.5
click at [595, 277] on link "7" at bounding box center [595, 277] width 9 height 8
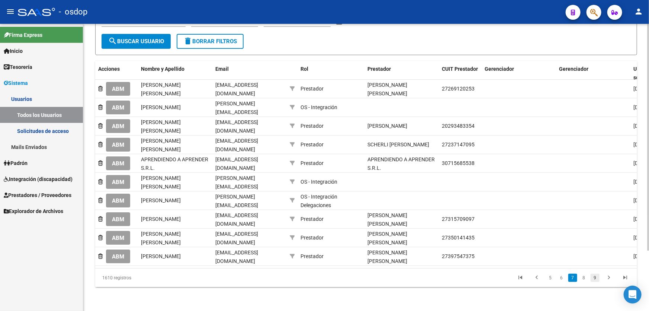
click at [595, 278] on link "9" at bounding box center [595, 277] width 9 height 8
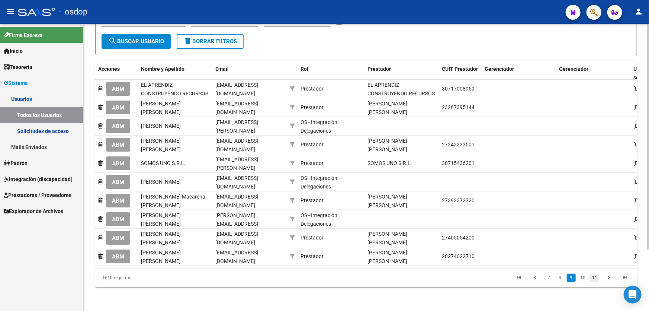
click at [595, 281] on link "11" at bounding box center [595, 277] width 10 height 8
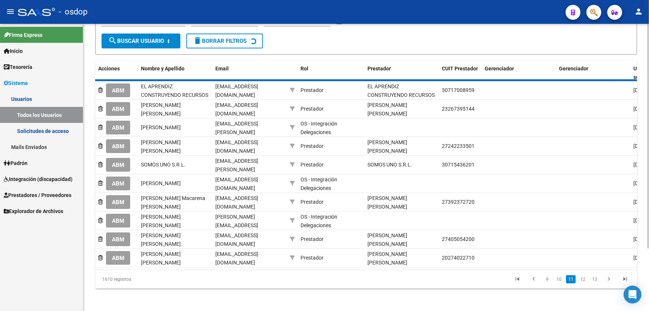
scroll to position [71, 0]
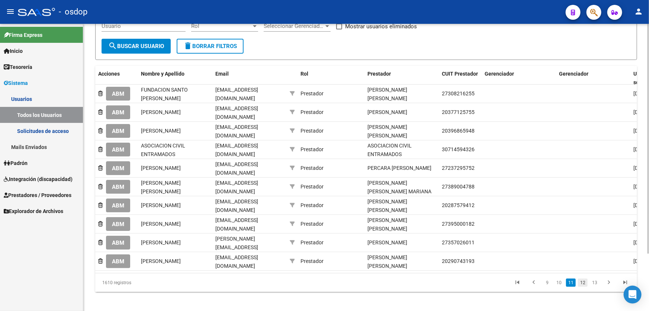
click at [586, 279] on link "12" at bounding box center [583, 282] width 10 height 8
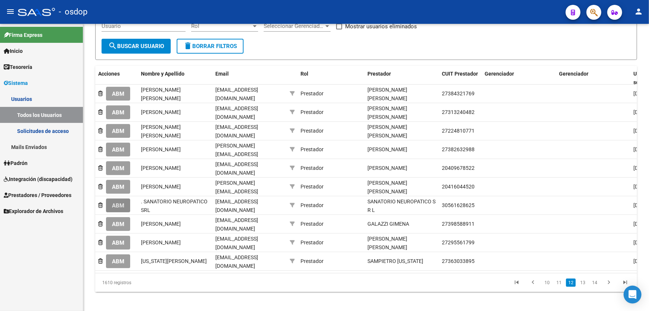
click at [121, 202] on span "ABM" at bounding box center [118, 205] width 12 height 7
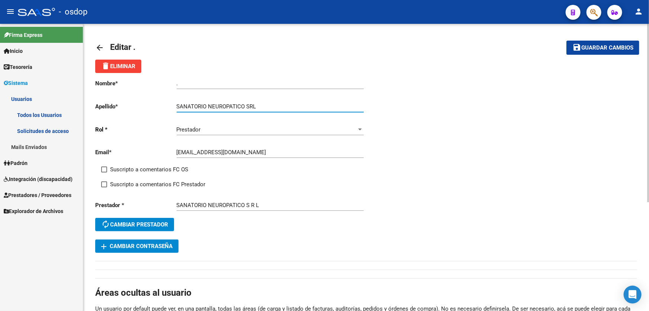
drag, startPoint x: 208, startPoint y: 105, endPoint x: 150, endPoint y: 107, distance: 58.4
click at [150, 107] on app-form-text-field "Apellido * SANATORIO NEUROPATICO SRL Ingresar apellido" at bounding box center [229, 106] width 268 height 7
type input "NEUROPATICO SRL"
drag, startPoint x: 186, startPoint y: 85, endPoint x: 156, endPoint y: 83, distance: 30.6
click at [156, 84] on app-form-text-field "Nombre * . Ingresar nombre" at bounding box center [229, 83] width 268 height 7
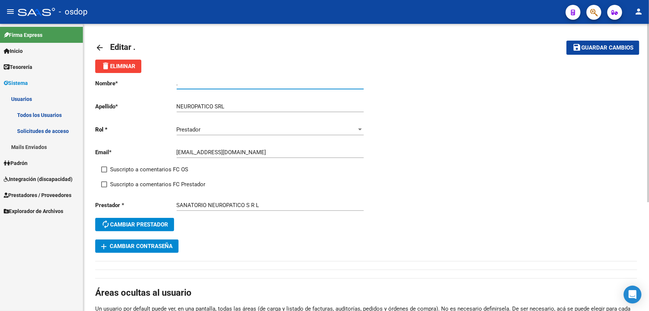
paste input "SANATORIO"
type input "SANATORIO"
click at [597, 47] on span "Guardar cambios" at bounding box center [607, 48] width 52 height 7
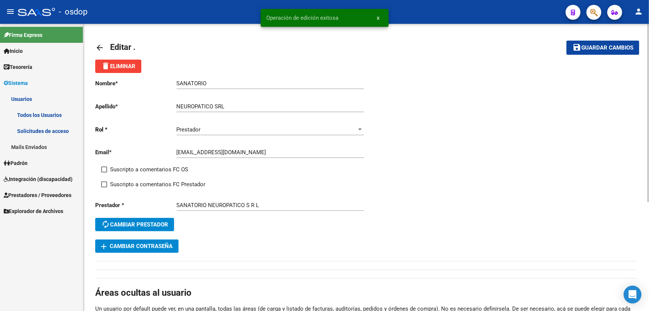
click at [98, 48] on mat-icon "arrow_back" at bounding box center [99, 47] width 9 height 9
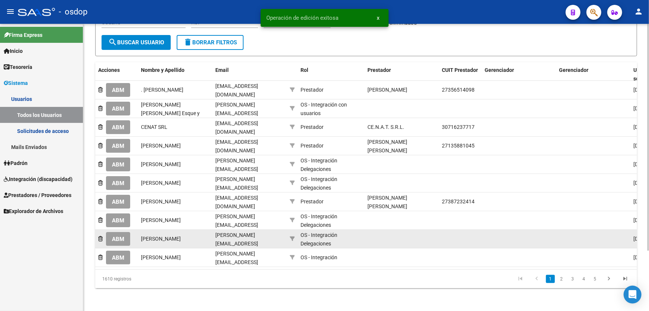
scroll to position [76, 0]
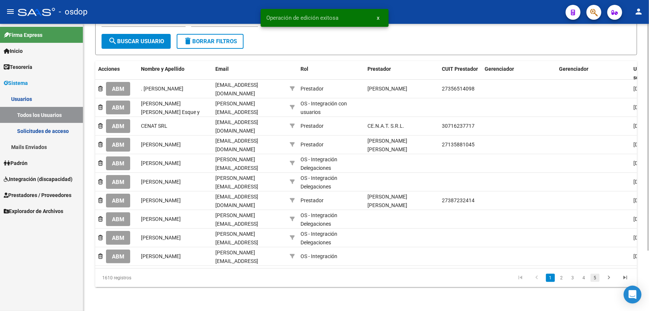
click at [596, 276] on link "5" at bounding box center [595, 277] width 9 height 8
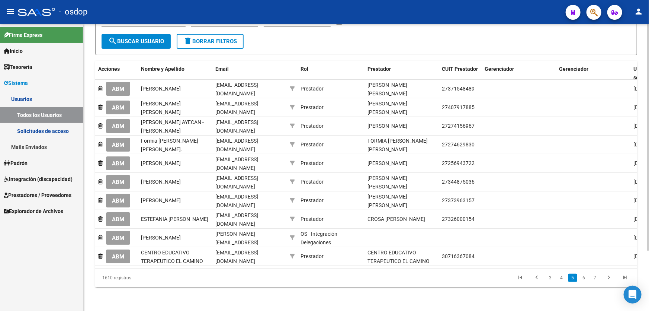
click at [595, 279] on link "7" at bounding box center [595, 277] width 9 height 8
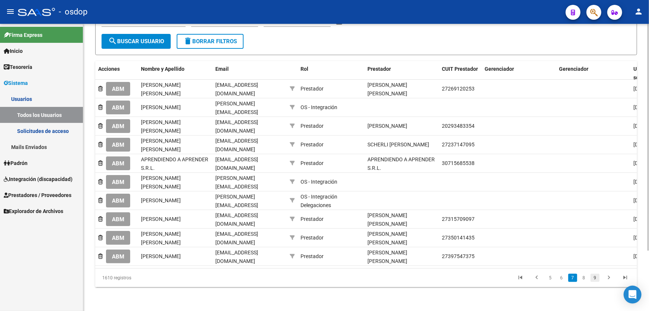
click at [597, 277] on link "9" at bounding box center [595, 277] width 9 height 8
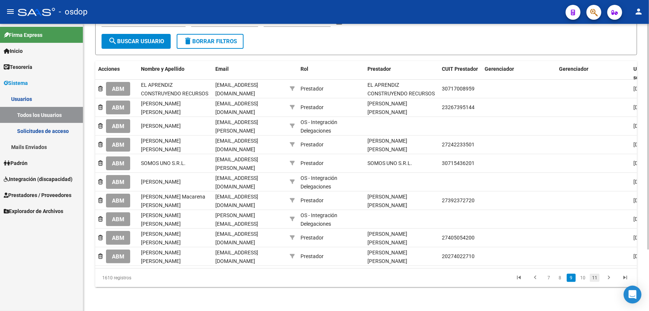
click at [595, 280] on link "11" at bounding box center [595, 277] width 10 height 8
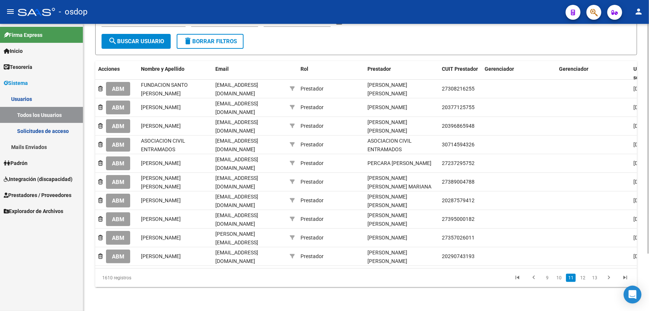
scroll to position [71, 0]
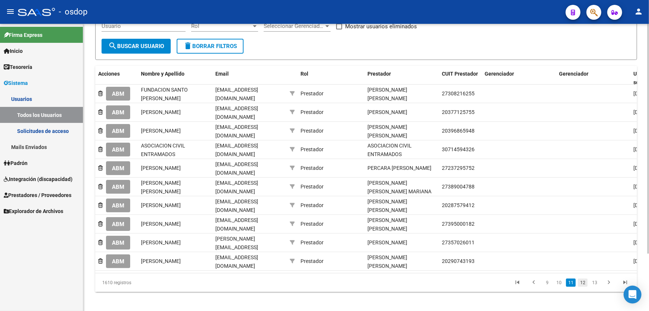
click at [585, 280] on link "12" at bounding box center [583, 282] width 10 height 8
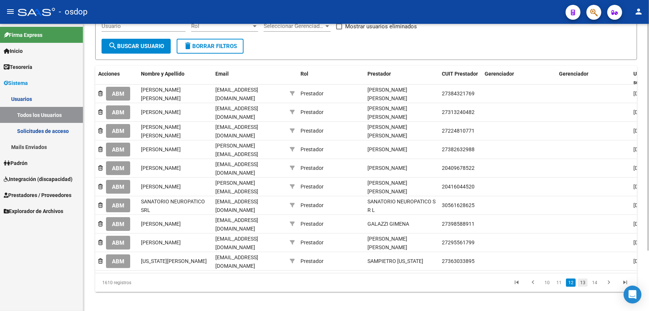
click at [584, 284] on link "13" at bounding box center [583, 282] width 10 height 8
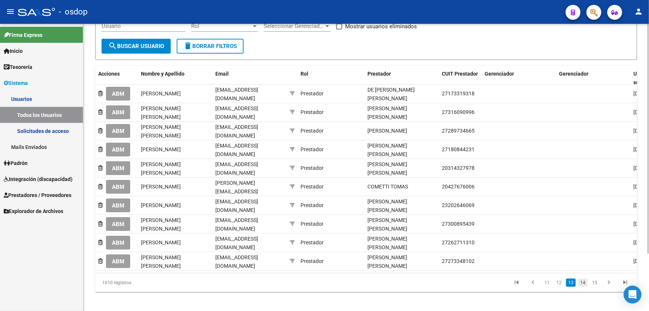
click at [584, 279] on link "14" at bounding box center [583, 282] width 10 height 8
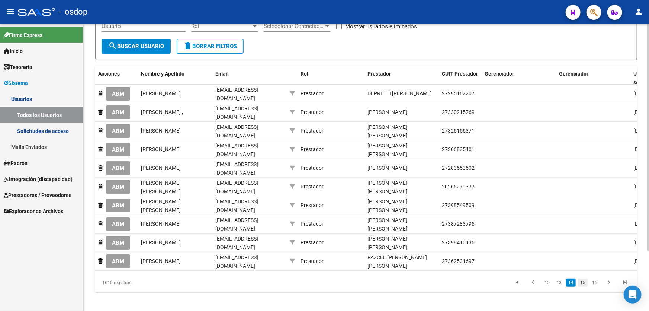
click at [582, 284] on link "15" at bounding box center [583, 282] width 10 height 8
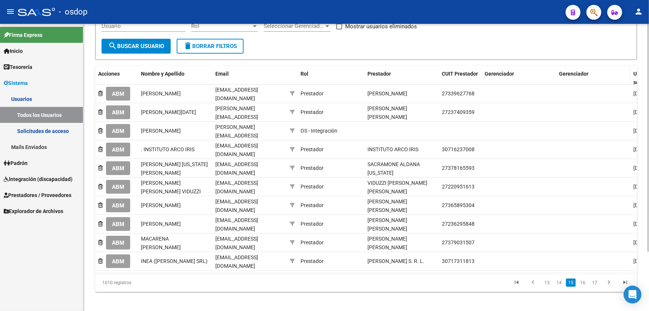
click at [556, 68] on datatable-header-cell "Gerenciador" at bounding box center [593, 78] width 74 height 25
drag, startPoint x: 555, startPoint y: 67, endPoint x: 523, endPoint y: 67, distance: 32.7
click at [516, 67] on div "Acciones Nombre y Apellido Email Rol Prestador CUIT Prestador Gerenciador Geren…" at bounding box center [435, 78] width 680 height 25
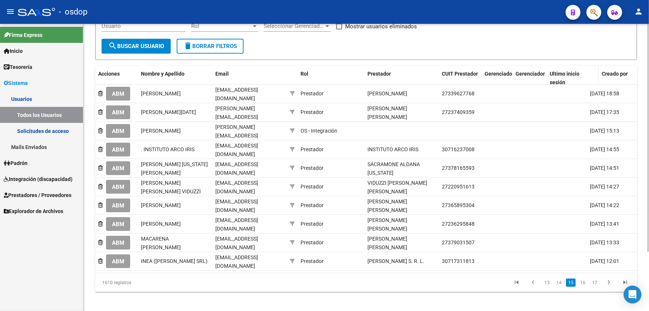
drag, startPoint x: 585, startPoint y: 68, endPoint x: 549, endPoint y: 70, distance: 36.5
click at [549, 70] on div "Acciones Nombre y Apellido Email Rol Prestador CUIT Prestador Gerenciador Geren…" at bounding box center [413, 78] width 637 height 25
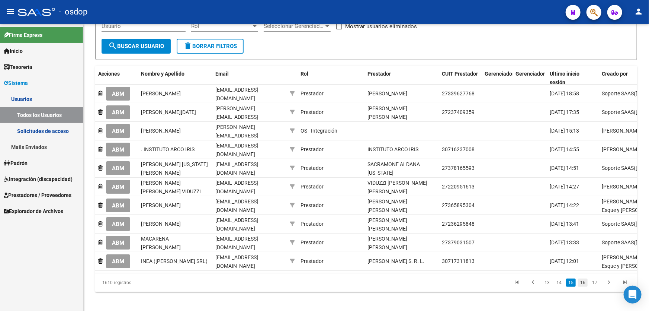
click at [584, 280] on link "16" at bounding box center [583, 282] width 10 height 8
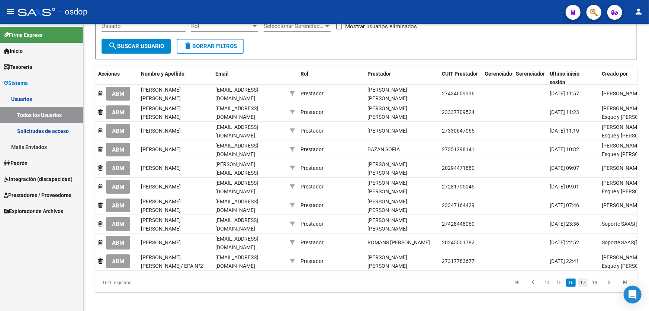
click at [584, 286] on link "17" at bounding box center [583, 282] width 10 height 8
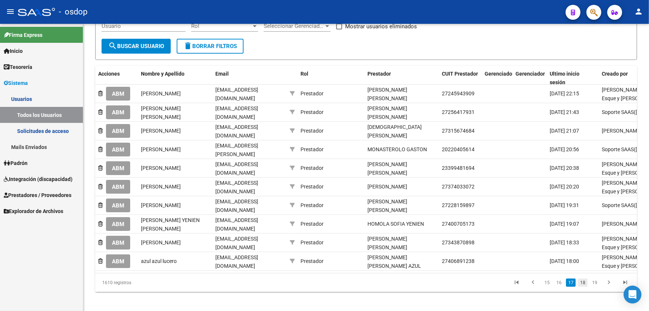
click at [585, 285] on link "18" at bounding box center [583, 282] width 10 height 8
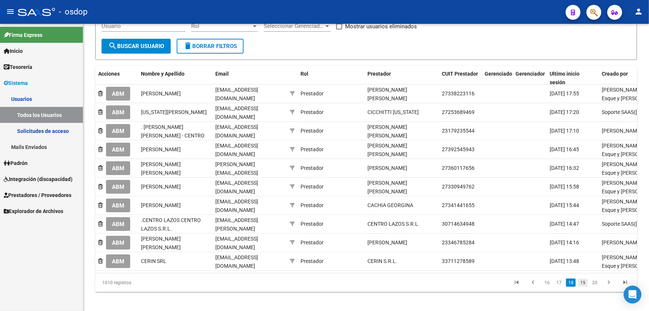
click at [586, 286] on link "19" at bounding box center [583, 282] width 10 height 8
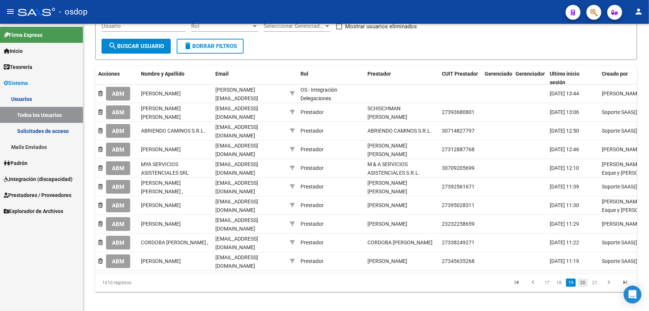
click at [584, 282] on link "20" at bounding box center [583, 282] width 10 height 8
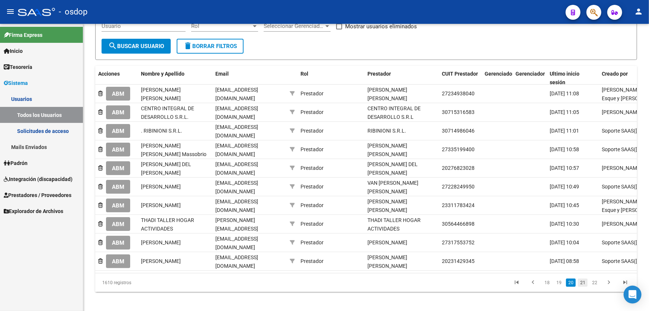
click at [582, 281] on link "21" at bounding box center [583, 282] width 10 height 8
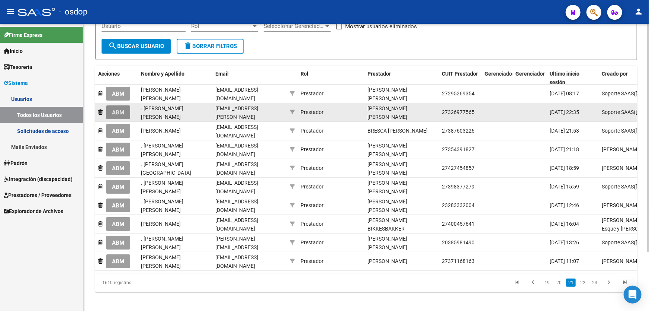
click at [116, 109] on span "ABM" at bounding box center [118, 112] width 12 height 7
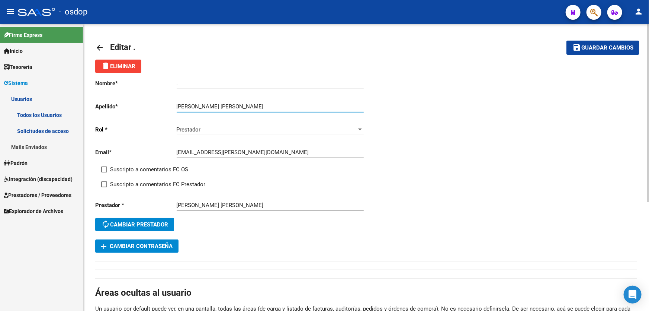
drag, startPoint x: 201, startPoint y: 104, endPoint x: 260, endPoint y: 104, distance: 58.4
click at [260, 104] on input "[PERSON_NAME] [PERSON_NAME]" at bounding box center [270, 106] width 187 height 7
type input "AGUILAR"
drag, startPoint x: 183, startPoint y: 82, endPoint x: 156, endPoint y: 81, distance: 27.2
click at [156, 82] on app-form-text-field "Nombre * . Ingresar nombre" at bounding box center [229, 83] width 268 height 7
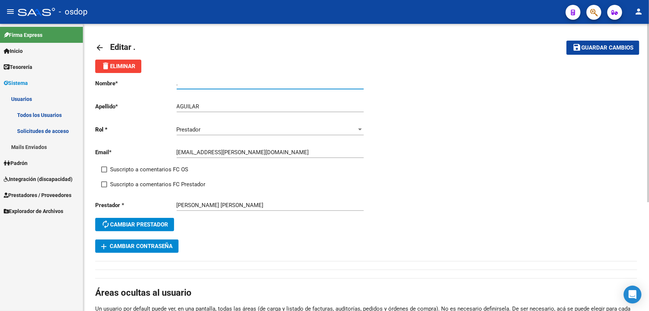
paste input "[PERSON_NAME]"
type input "[PERSON_NAME]"
drag, startPoint x: 587, startPoint y: 46, endPoint x: 580, endPoint y: 46, distance: 6.3
click at [586, 46] on span "Guardar cambios" at bounding box center [607, 48] width 52 height 7
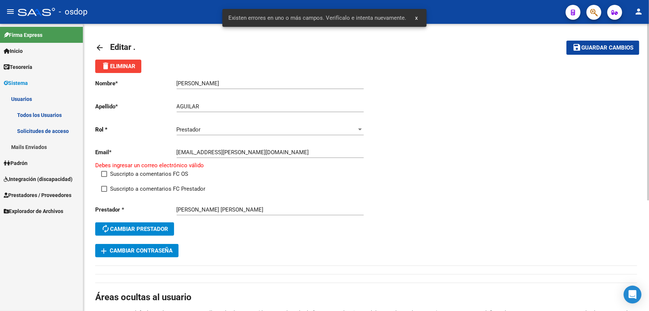
click at [318, 64] on div "delete Eliminar" at bounding box center [366, 66] width 542 height 13
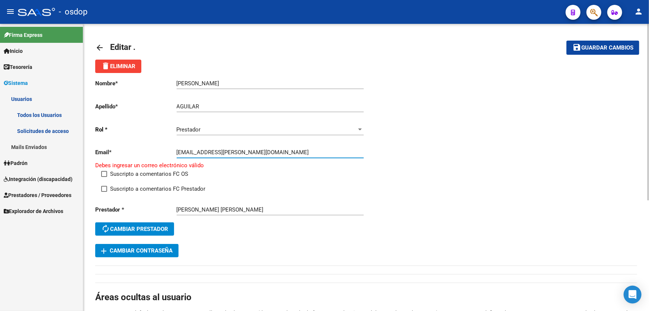
click at [234, 151] on input "[EMAIL_ADDRESS][PERSON_NAME][DOMAIN_NAME]" at bounding box center [270, 152] width 187 height 7
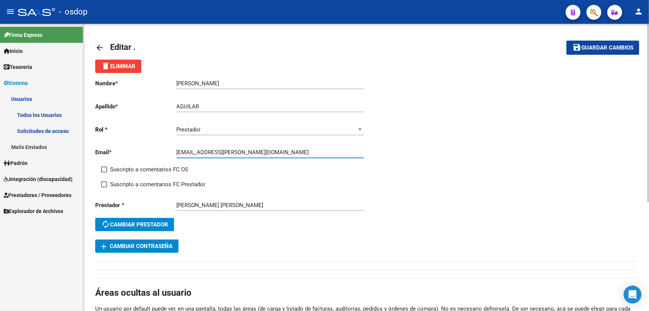
type input "[EMAIL_ADDRESS][PERSON_NAME][DOMAIN_NAME]"
click at [601, 45] on span "Guardar cambios" at bounding box center [607, 48] width 52 height 7
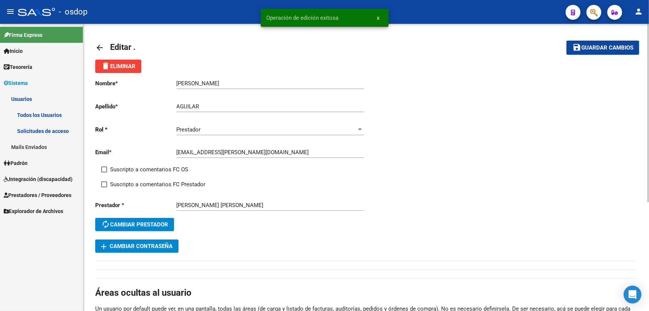
click at [98, 44] on mat-icon "arrow_back" at bounding box center [99, 47] width 9 height 9
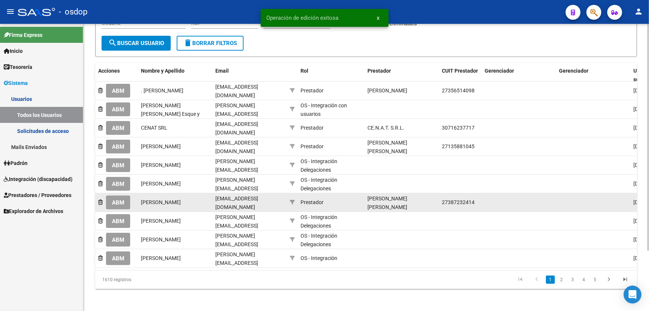
scroll to position [76, 0]
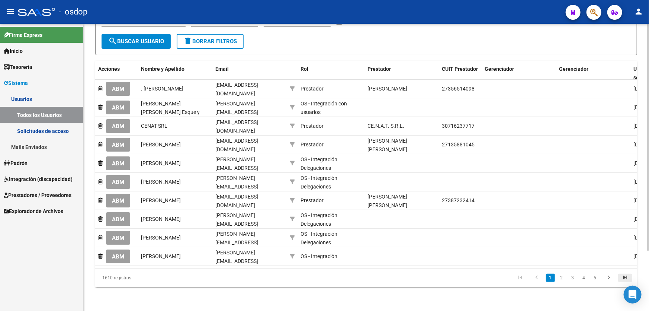
click at [623, 277] on icon "go to last page" at bounding box center [625, 278] width 10 height 9
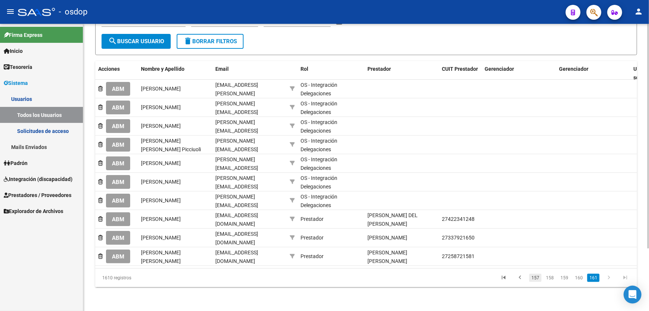
click at [535, 280] on link "157" at bounding box center [535, 277] width 12 height 8
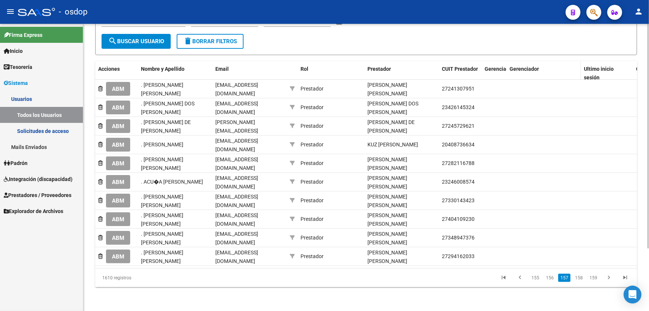
drag, startPoint x: 555, startPoint y: 66, endPoint x: 510, endPoint y: 66, distance: 45.4
click at [510, 66] on div "Acciones Nombre y Apellido Email Rol Prestador CUIT Prestador Gerenciador Geren…" at bounding box center [435, 73] width 680 height 25
drag, startPoint x: 579, startPoint y: 63, endPoint x: 536, endPoint y: 64, distance: 42.8
click at [536, 64] on div "Acciones Nombre y Apellido Email Rol Prestador CUIT Prestador Gerenciador Geren…" at bounding box center [410, 73] width 630 height 25
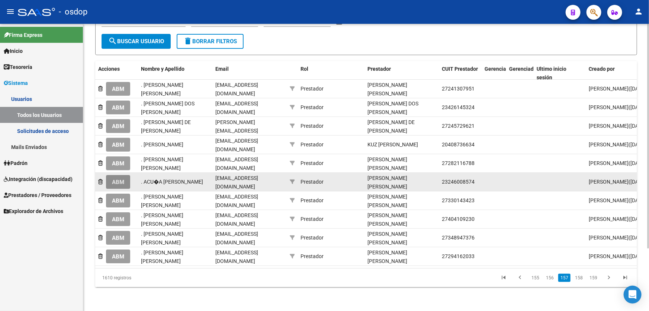
click at [118, 182] on span "ABM" at bounding box center [118, 182] width 12 height 7
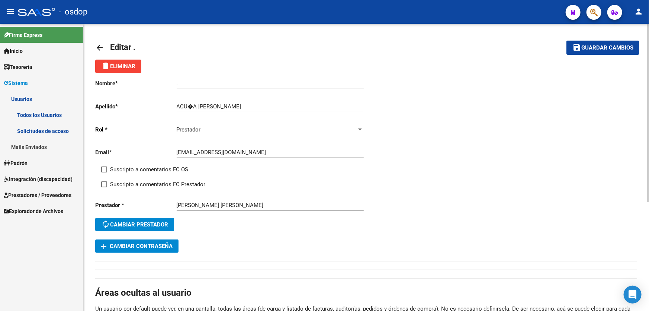
click at [99, 45] on mat-icon "arrow_back" at bounding box center [99, 47] width 9 height 9
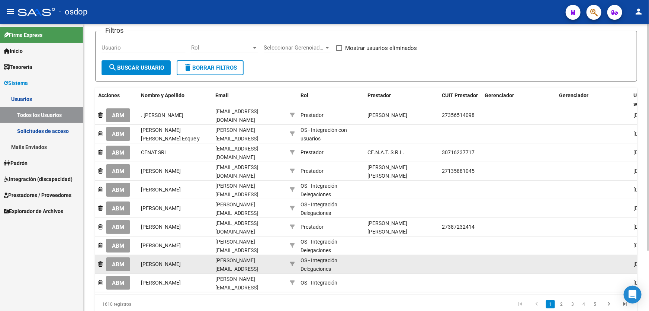
scroll to position [76, 0]
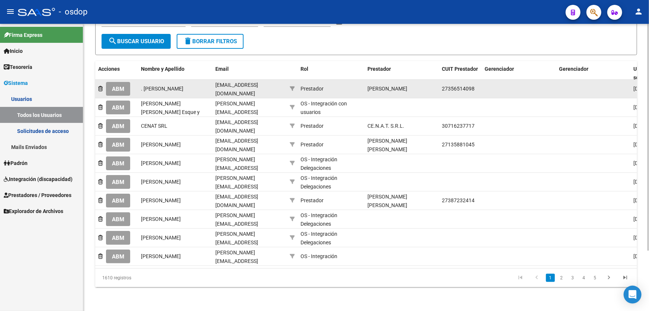
click at [118, 87] on span "ABM" at bounding box center [118, 89] width 12 height 7
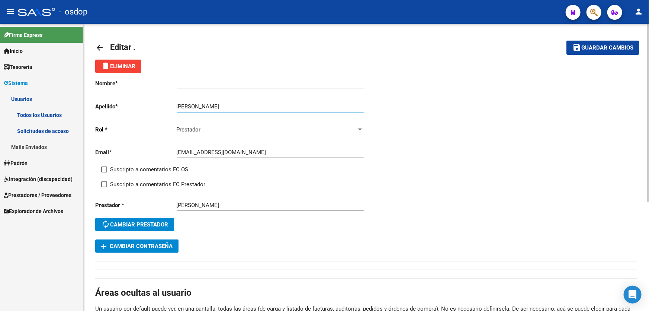
drag, startPoint x: 197, startPoint y: 104, endPoint x: 237, endPoint y: 104, distance: 40.2
click at [237, 104] on input "[PERSON_NAME]" at bounding box center [270, 106] width 187 height 7
type input "VARANI"
click at [152, 81] on app-form-text-field "Nombre * . Ingresar nombre" at bounding box center [229, 83] width 268 height 7
paste input "ANTONELLA"
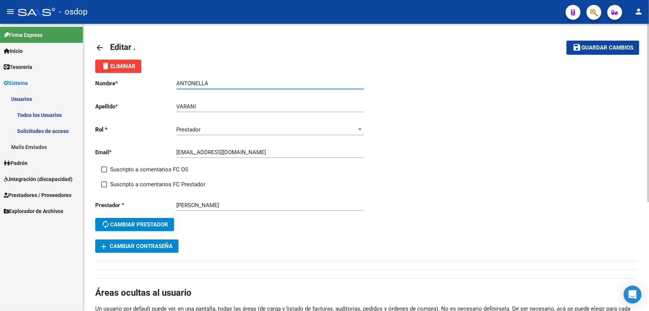
type input "ANTONELLA"
drag, startPoint x: 586, startPoint y: 50, endPoint x: 542, endPoint y: 50, distance: 43.5
click at [585, 50] on span "Guardar cambios" at bounding box center [607, 48] width 52 height 7
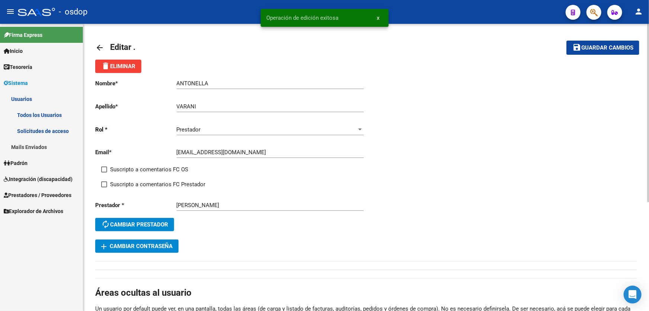
click at [97, 45] on mat-icon "arrow_back" at bounding box center [99, 47] width 9 height 9
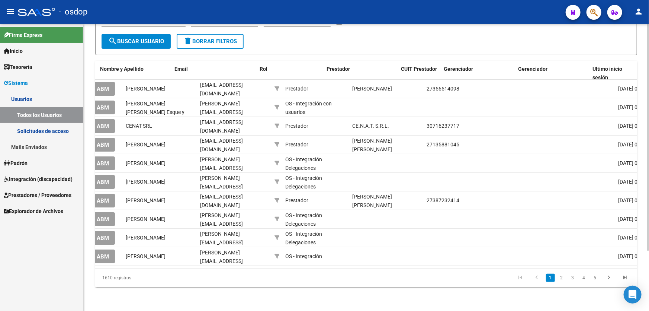
scroll to position [0, 138]
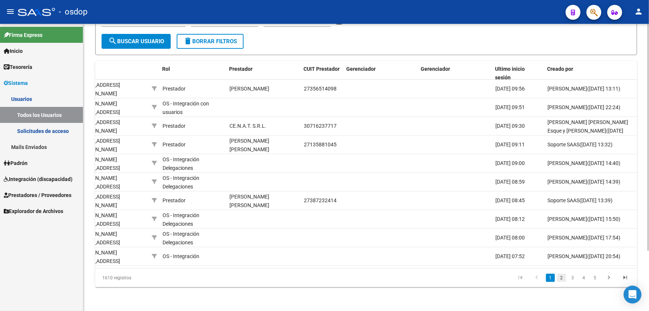
click at [561, 276] on link "2" at bounding box center [561, 277] width 9 height 8
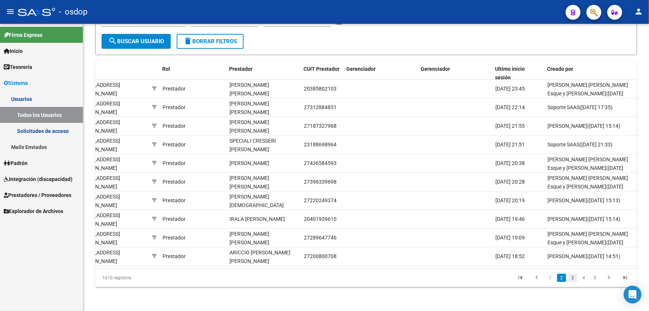
click at [572, 280] on link "3" at bounding box center [572, 277] width 9 height 8
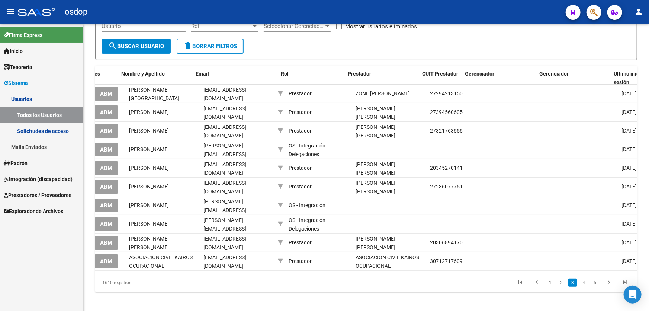
scroll to position [0, 7]
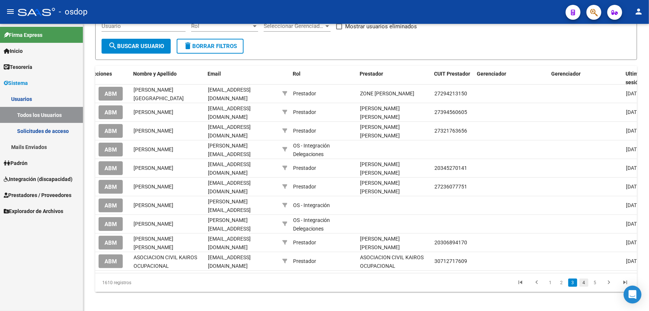
click at [582, 278] on link "4" at bounding box center [583, 282] width 9 height 8
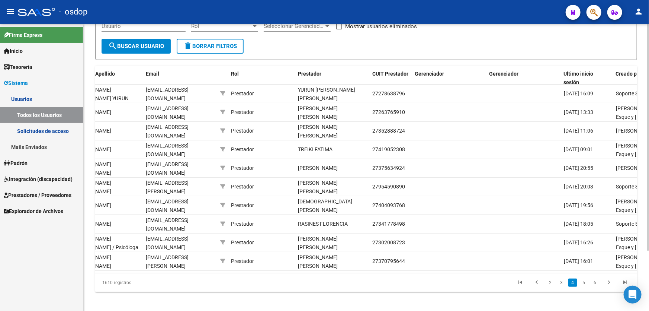
scroll to position [0, 0]
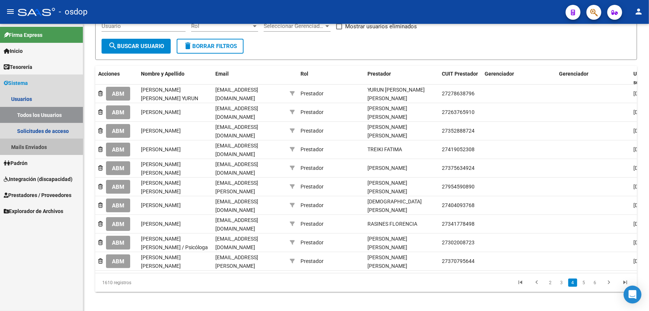
click at [31, 146] on link "Mails Enviados" at bounding box center [41, 147] width 83 height 16
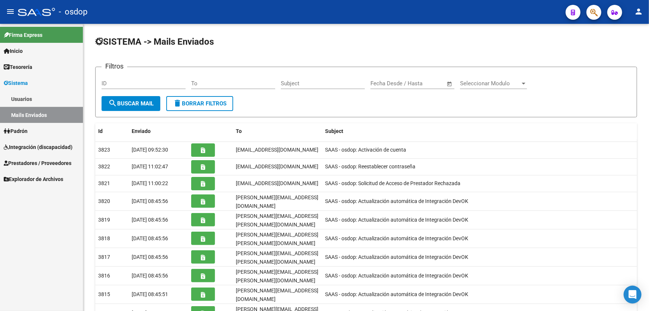
click at [15, 99] on link "Usuarios" at bounding box center [41, 99] width 83 height 16
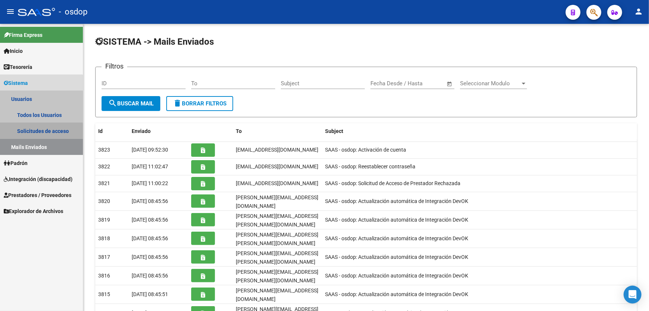
click at [33, 132] on link "Solicitudes de acceso" at bounding box center [41, 131] width 83 height 16
